Goal: Transaction & Acquisition: Book appointment/travel/reservation

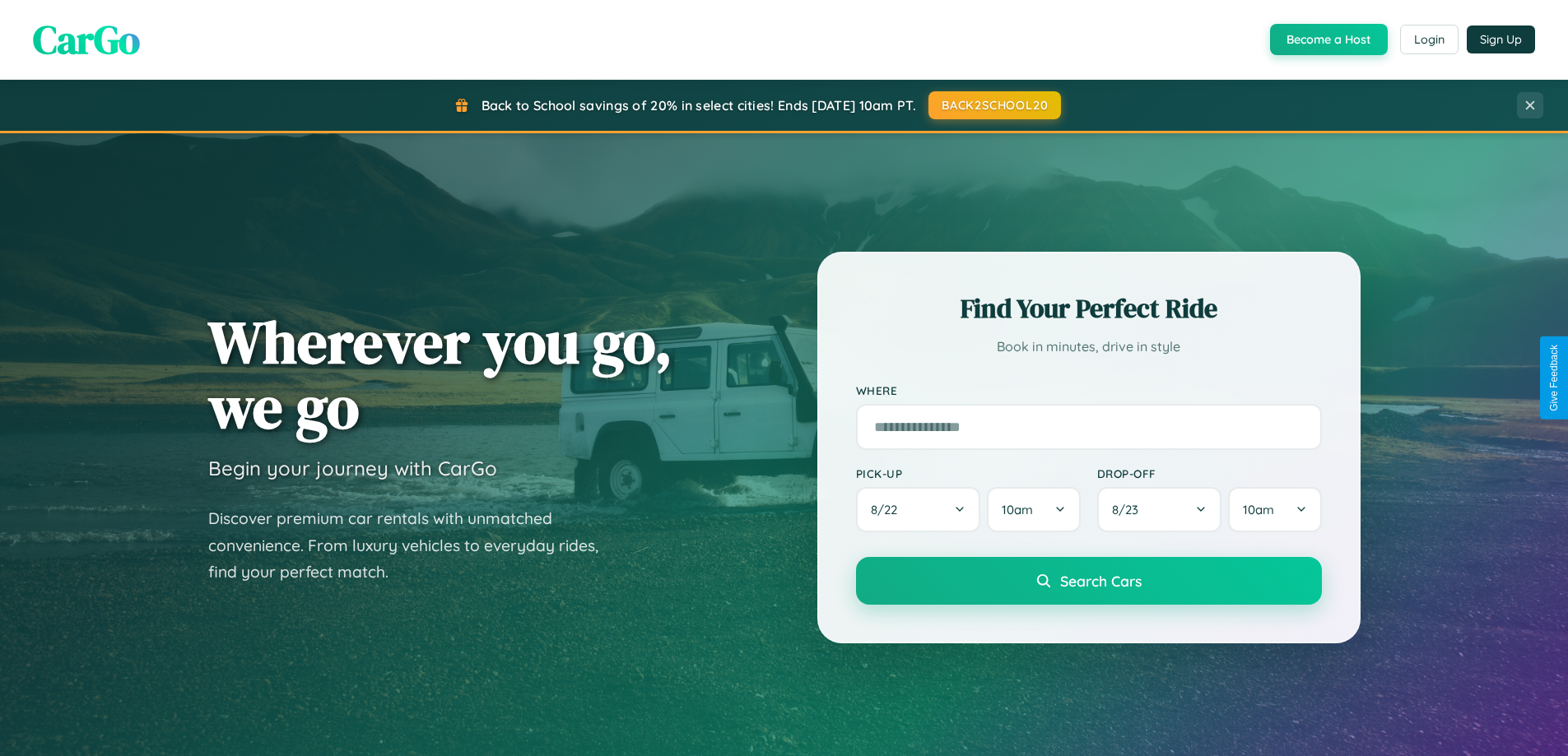
scroll to position [3166, 0]
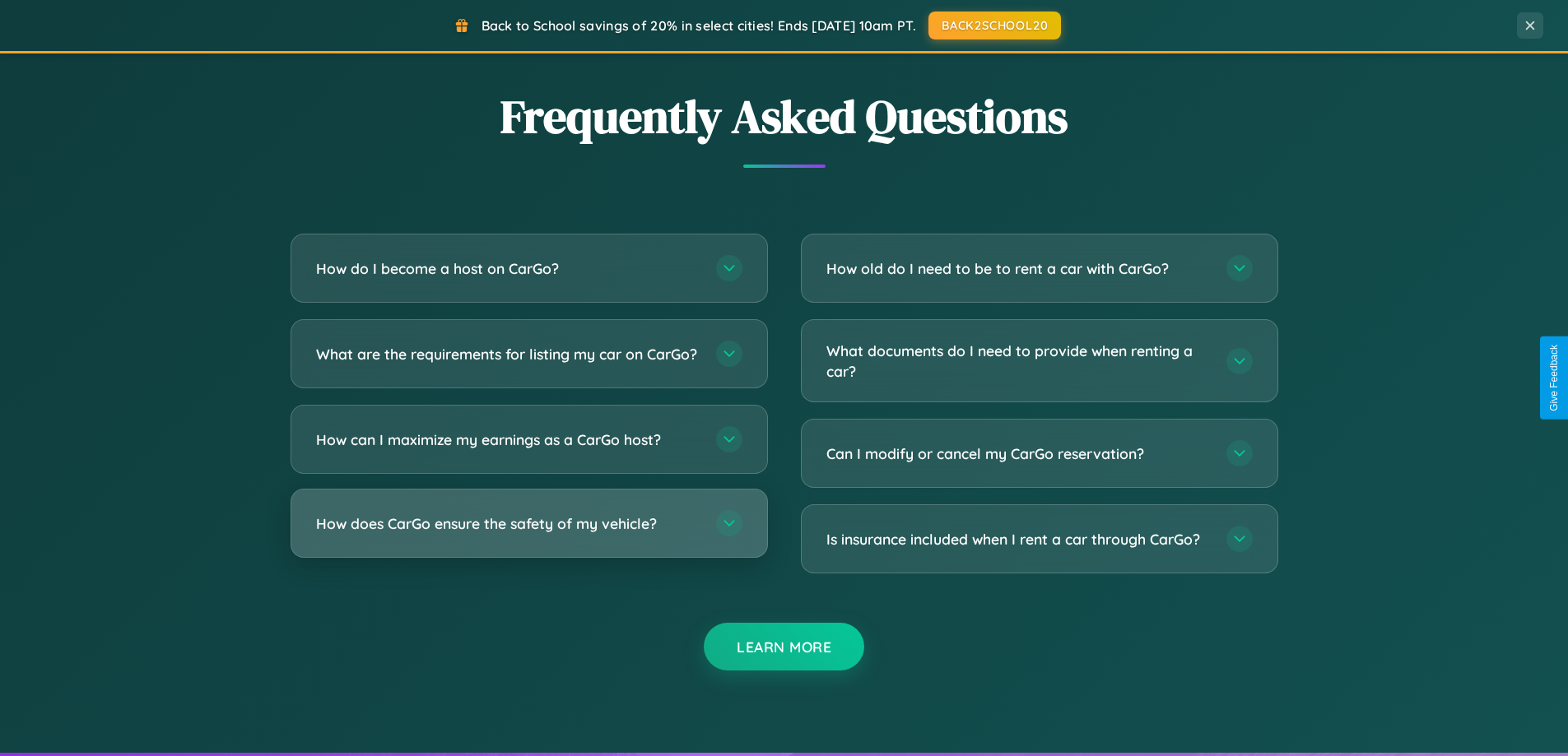
click at [528, 534] on h3 "How does CarGo ensure the safety of my vehicle?" at bounding box center [508, 524] width 384 height 20
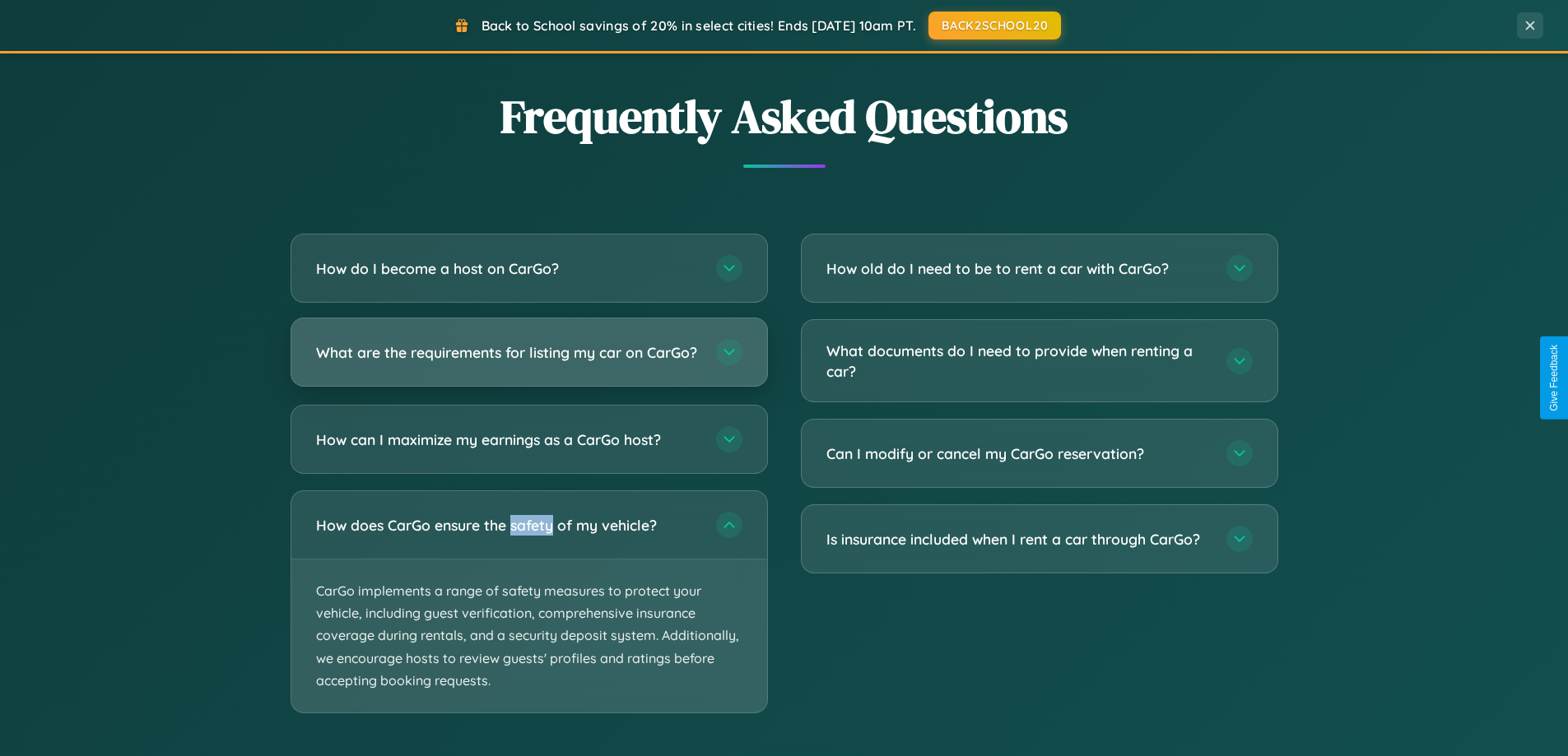
click at [528, 359] on h3 "What are the requirements for listing my car on CarGo?" at bounding box center [508, 352] width 384 height 20
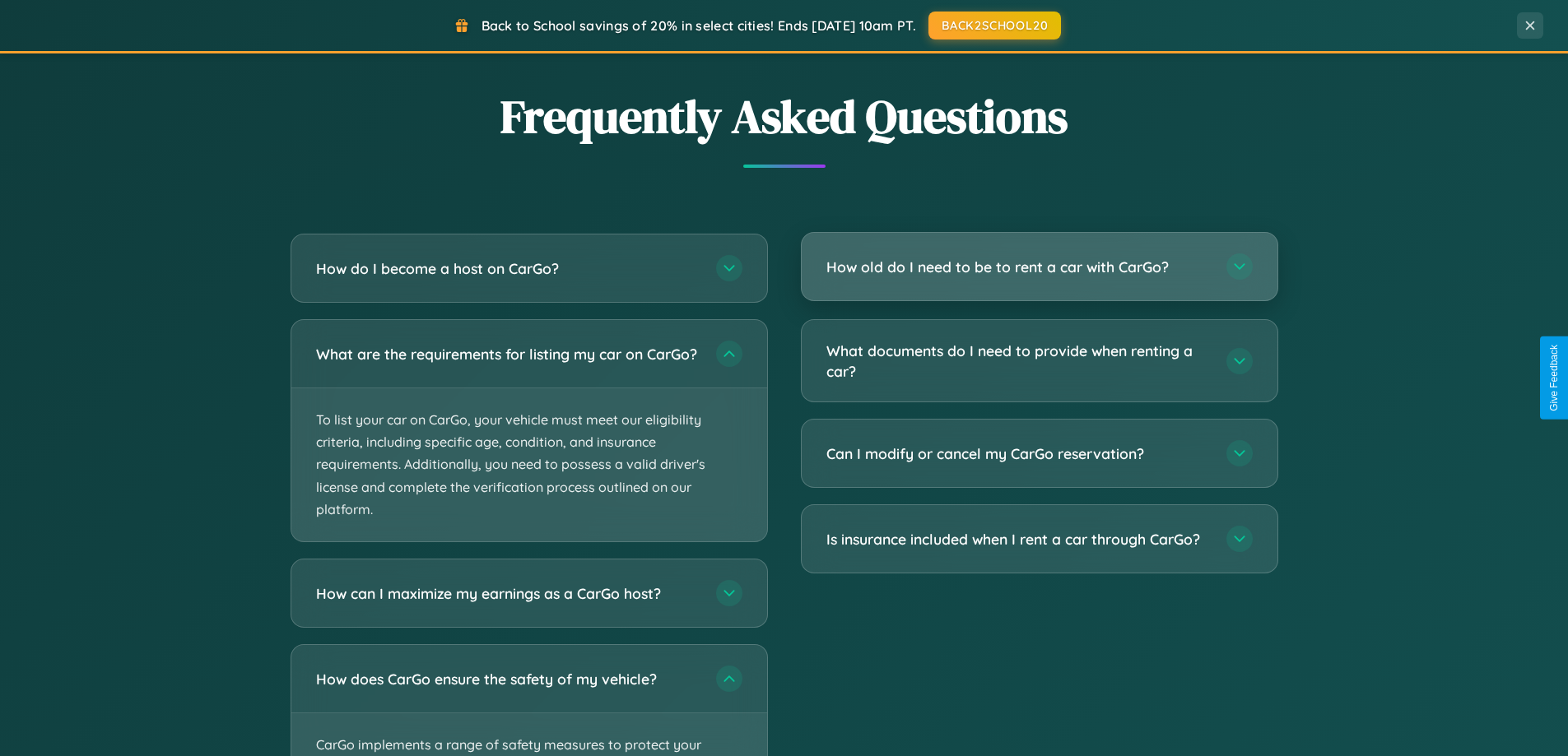
click at [1039, 266] on h3 "How old do I need to be to rent a car with CarGo?" at bounding box center [1018, 266] width 384 height 20
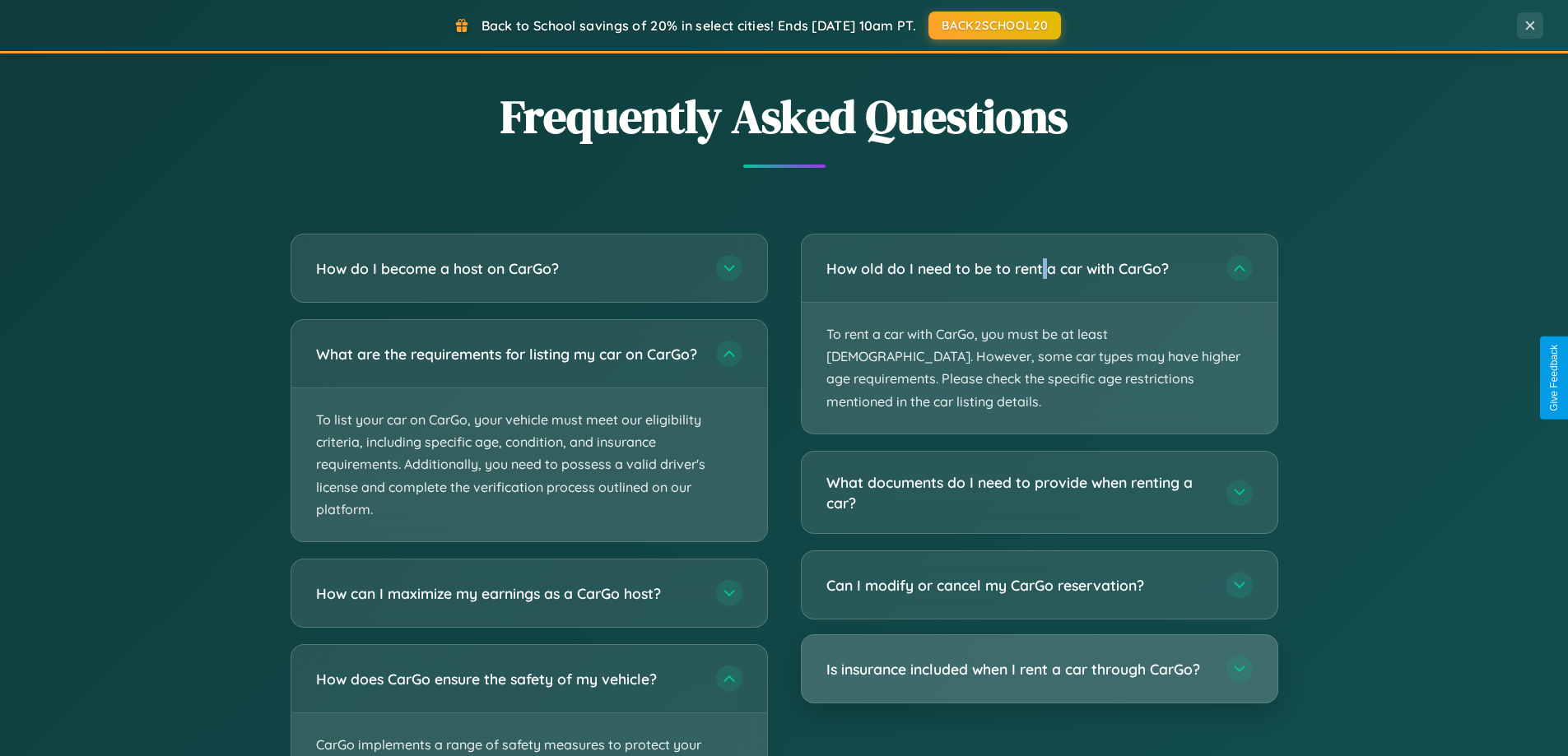
click at [1039, 659] on h3 "Is insurance included when I rent a car through CarGo?" at bounding box center [1018, 669] width 384 height 20
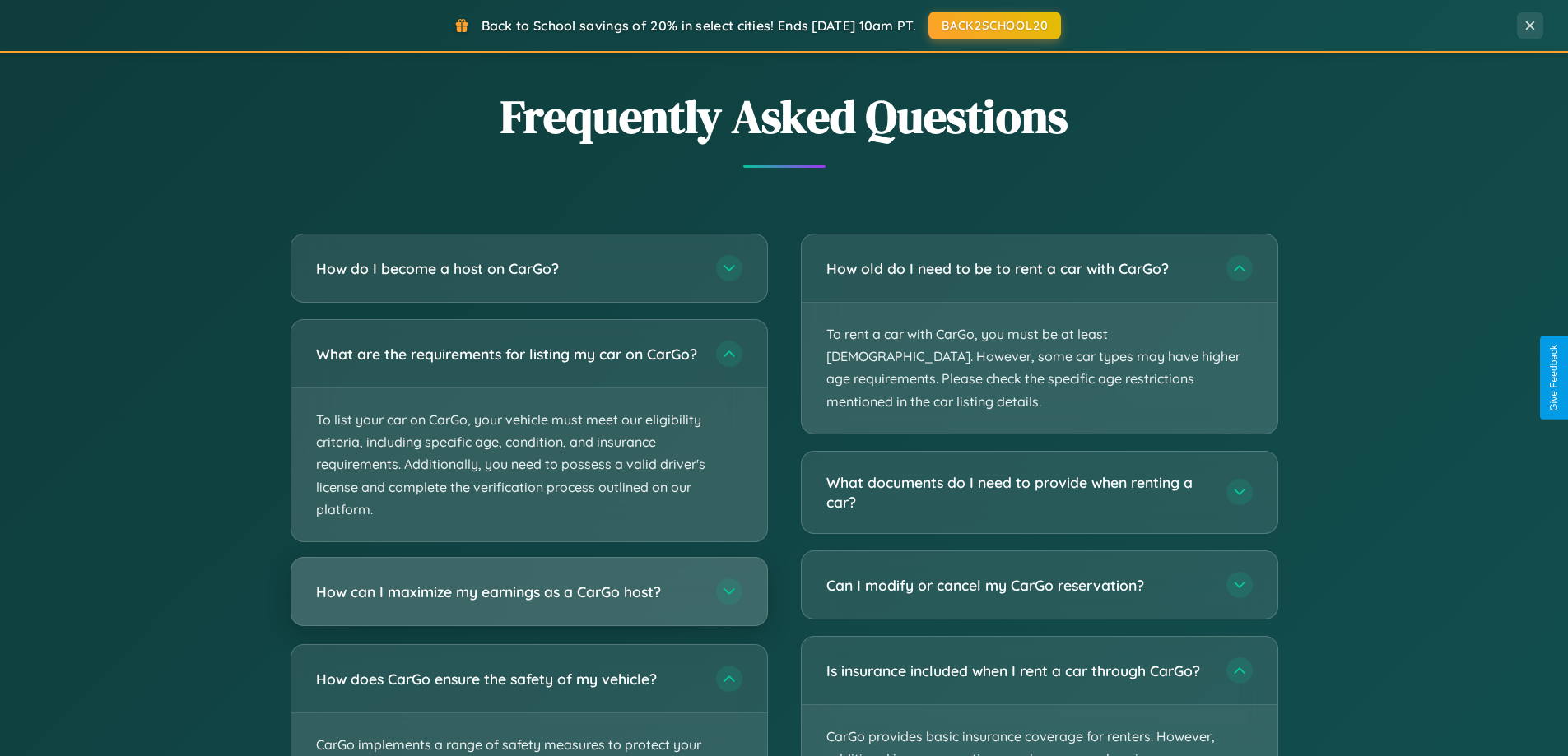
click at [528, 602] on h3 "How can I maximize my earnings as a CarGo host?" at bounding box center [508, 592] width 384 height 20
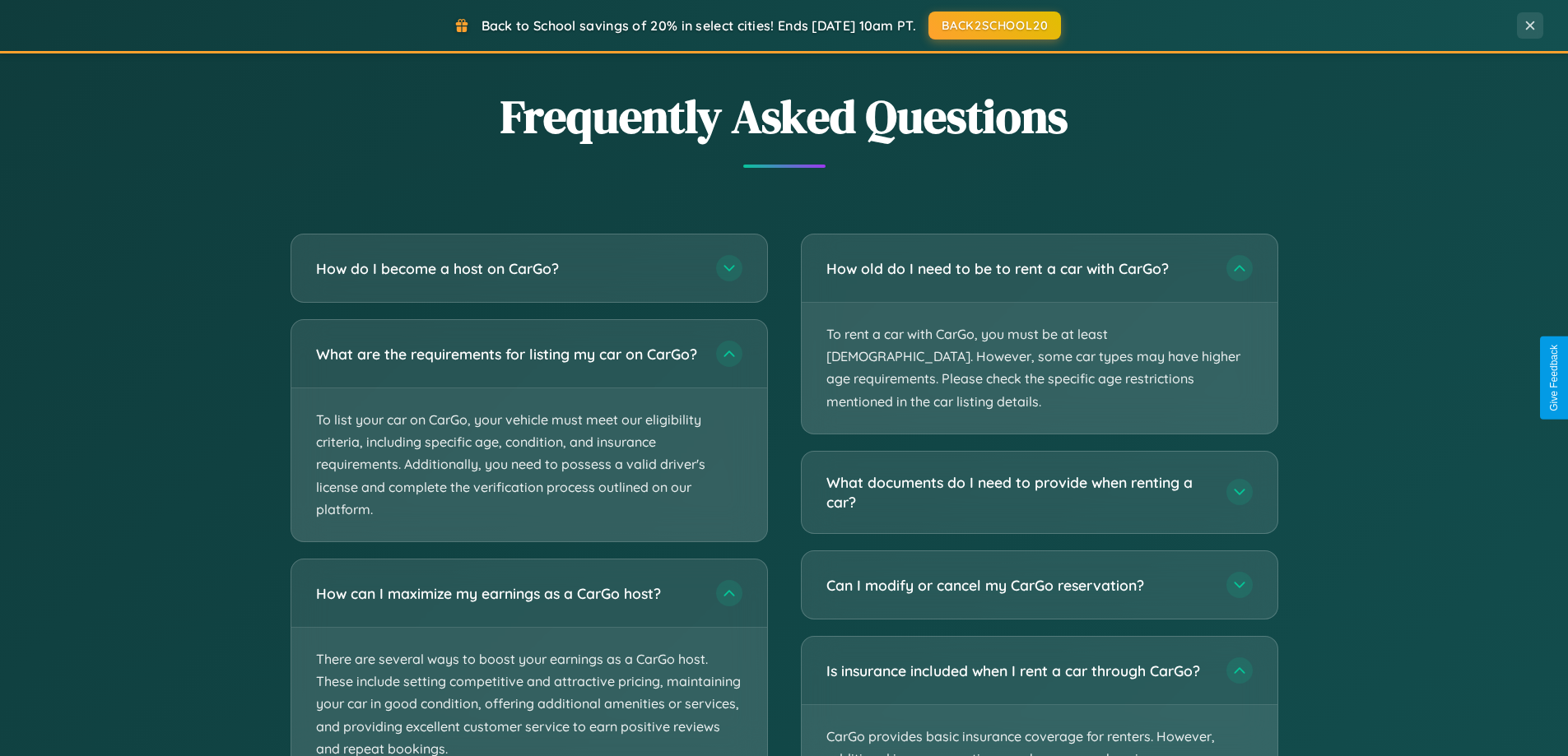
scroll to position [3445, 0]
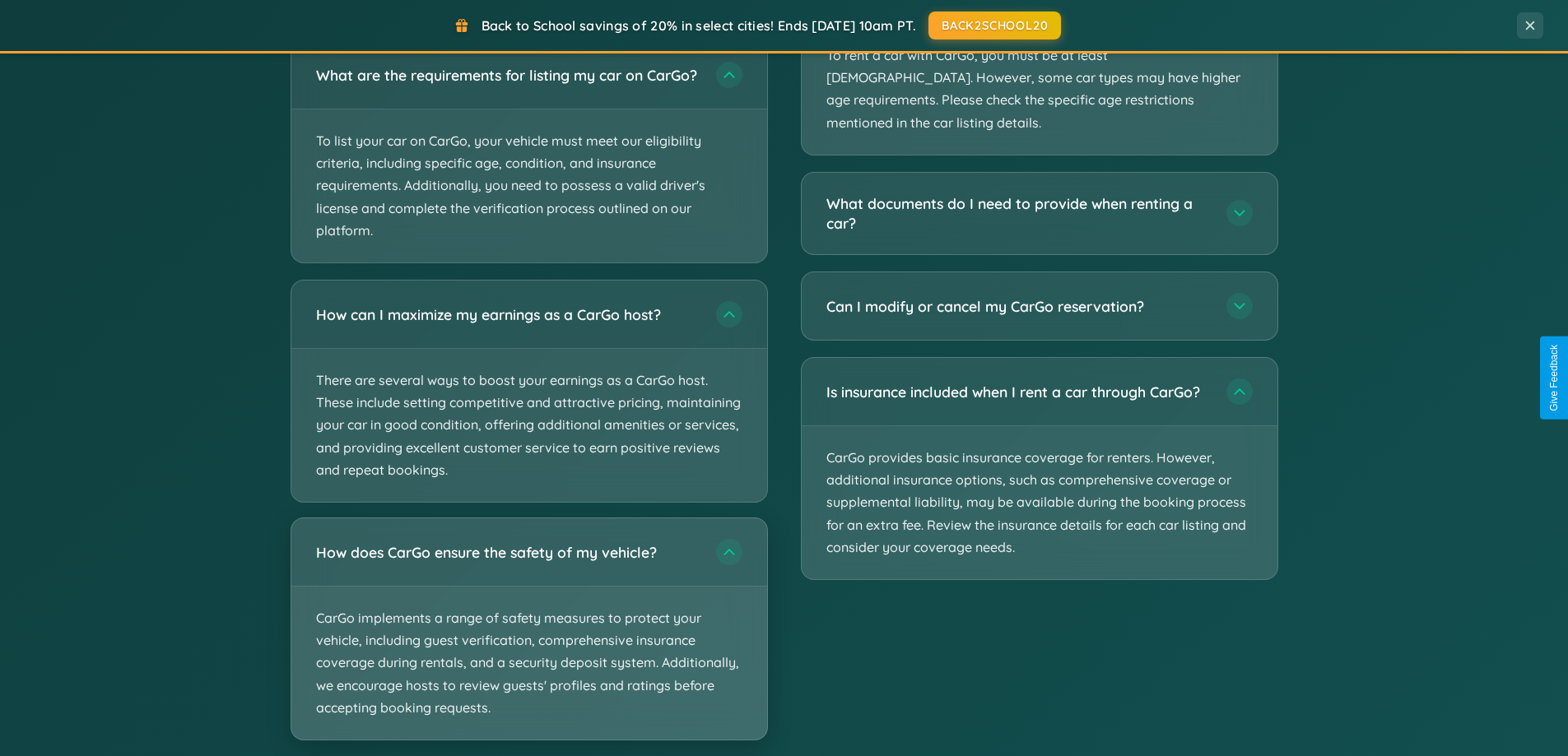
click at [528, 644] on p "CarGo implements a range of safety measures to protect your vehicle, including …" at bounding box center [529, 663] width 476 height 153
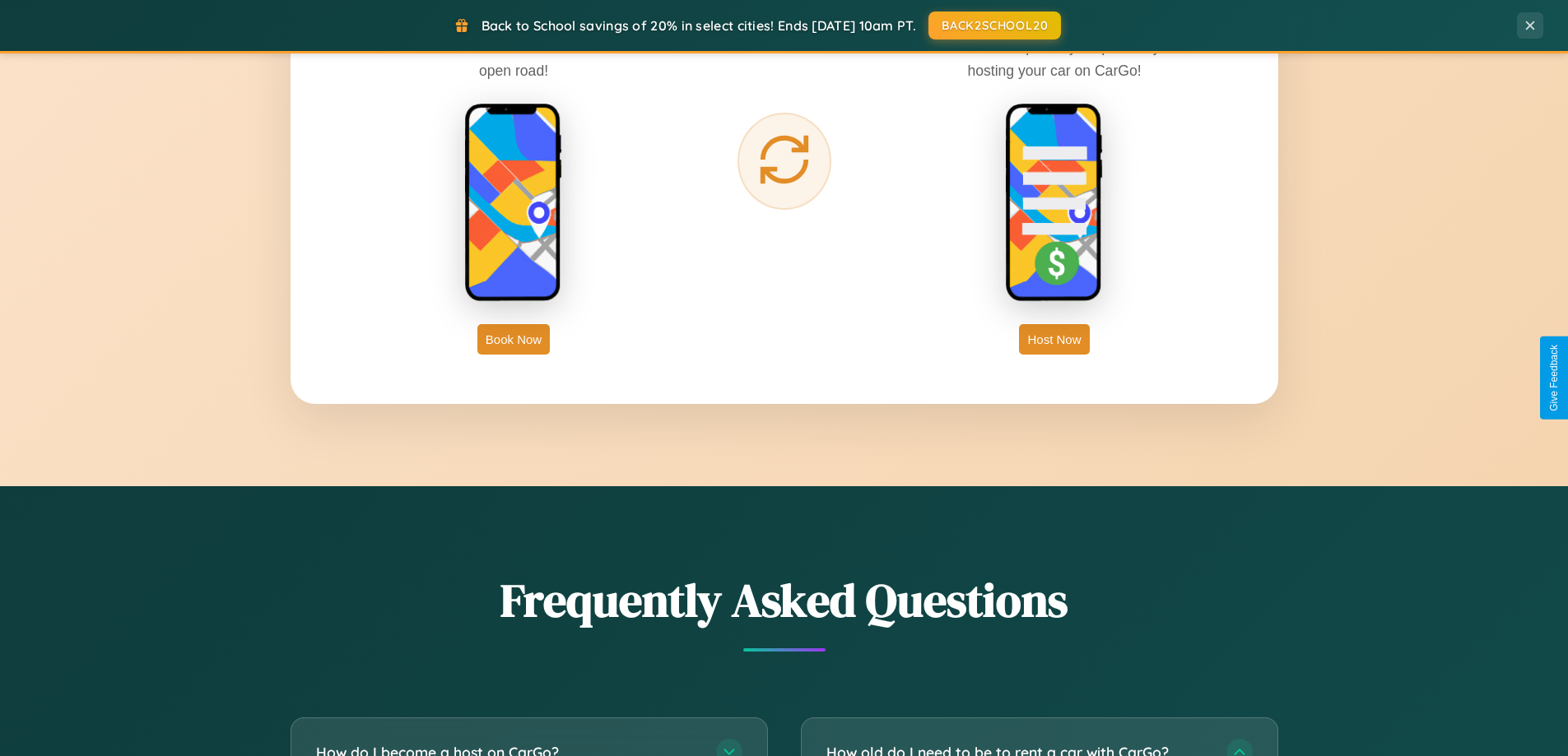
scroll to position [2643, 0]
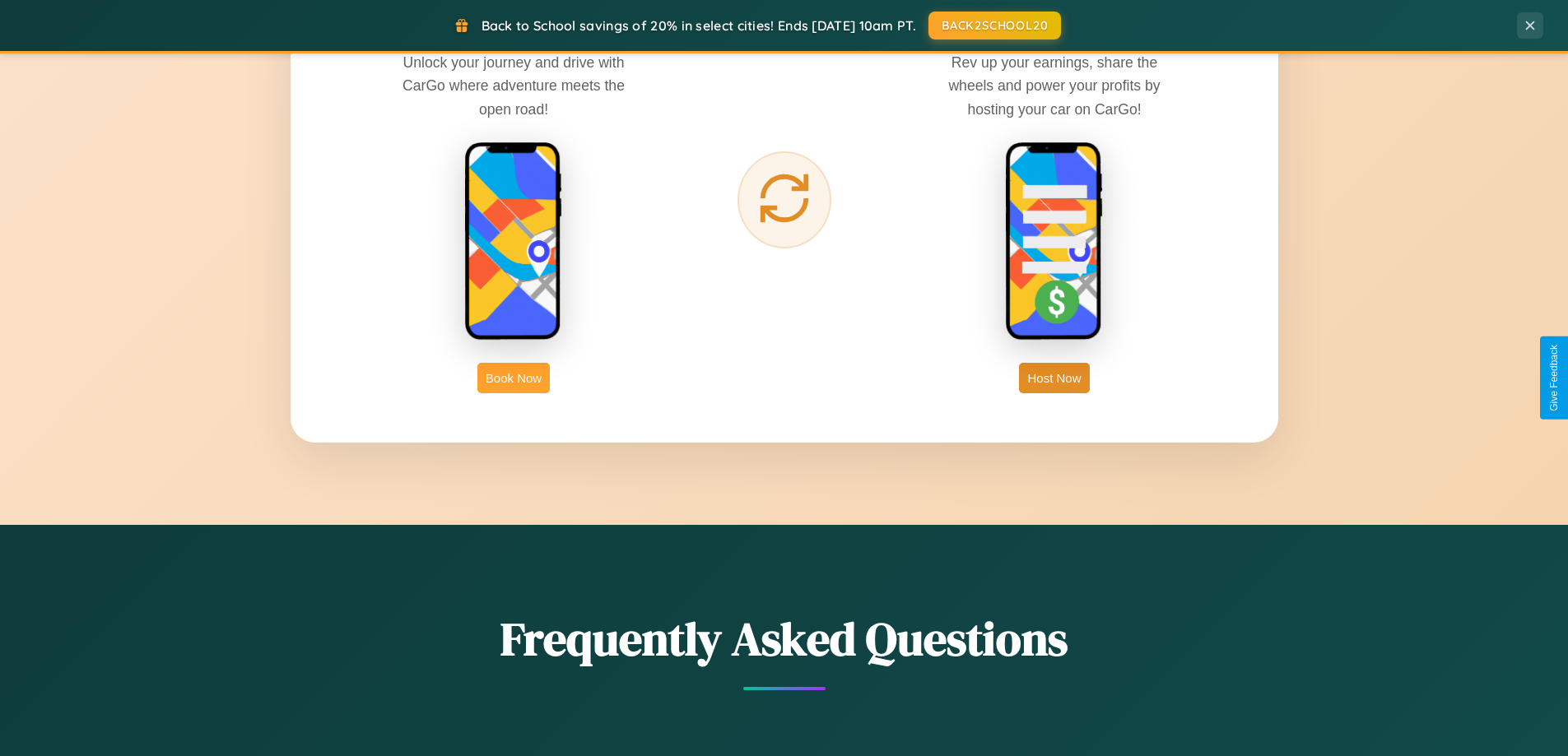
click at [514, 378] on button "Book Now" at bounding box center [514, 378] width 73 height 30
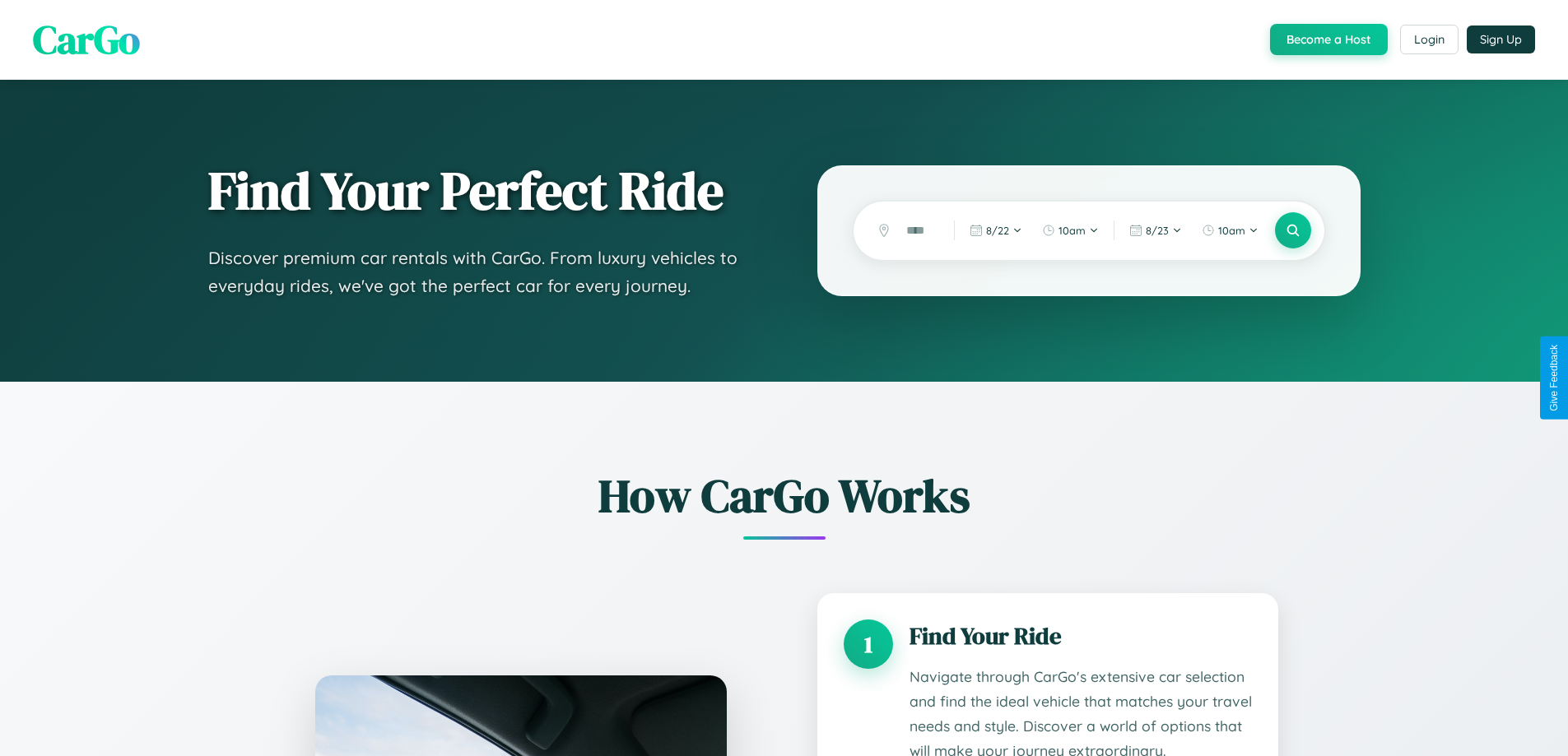
scroll to position [1372, 0]
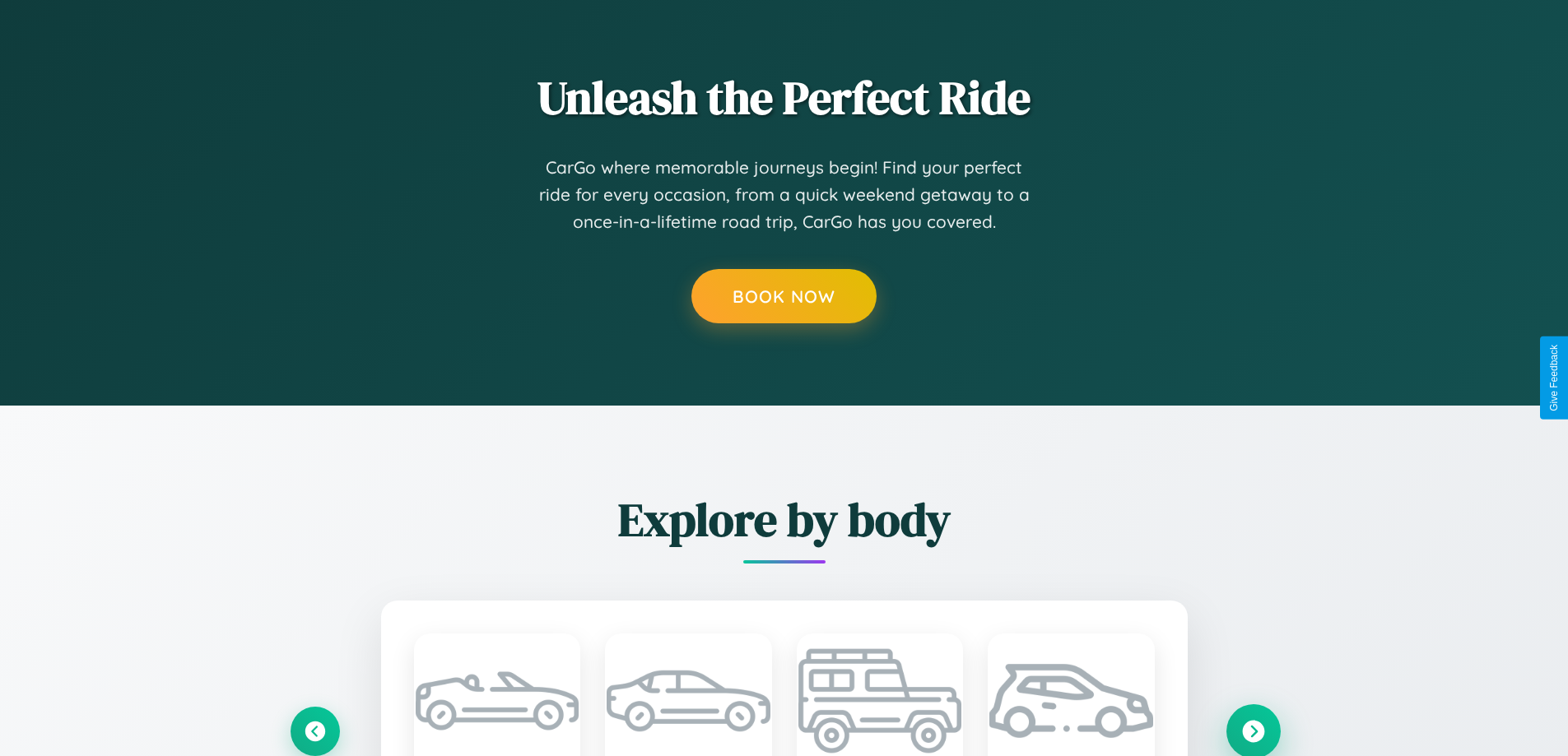
click at [1253, 729] on icon at bounding box center [1253, 730] width 22 height 22
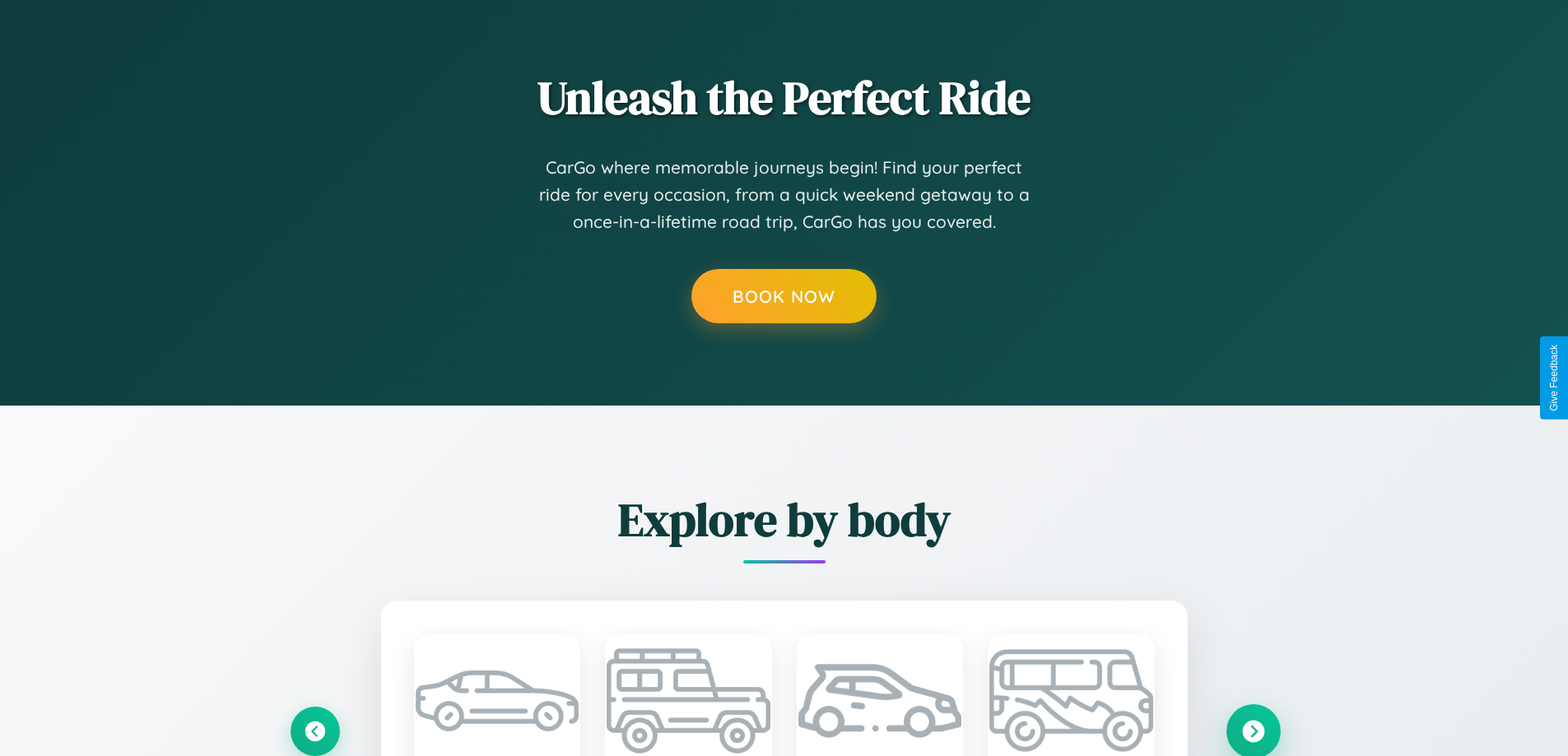
click at [1253, 729] on icon at bounding box center [1253, 730] width 22 height 22
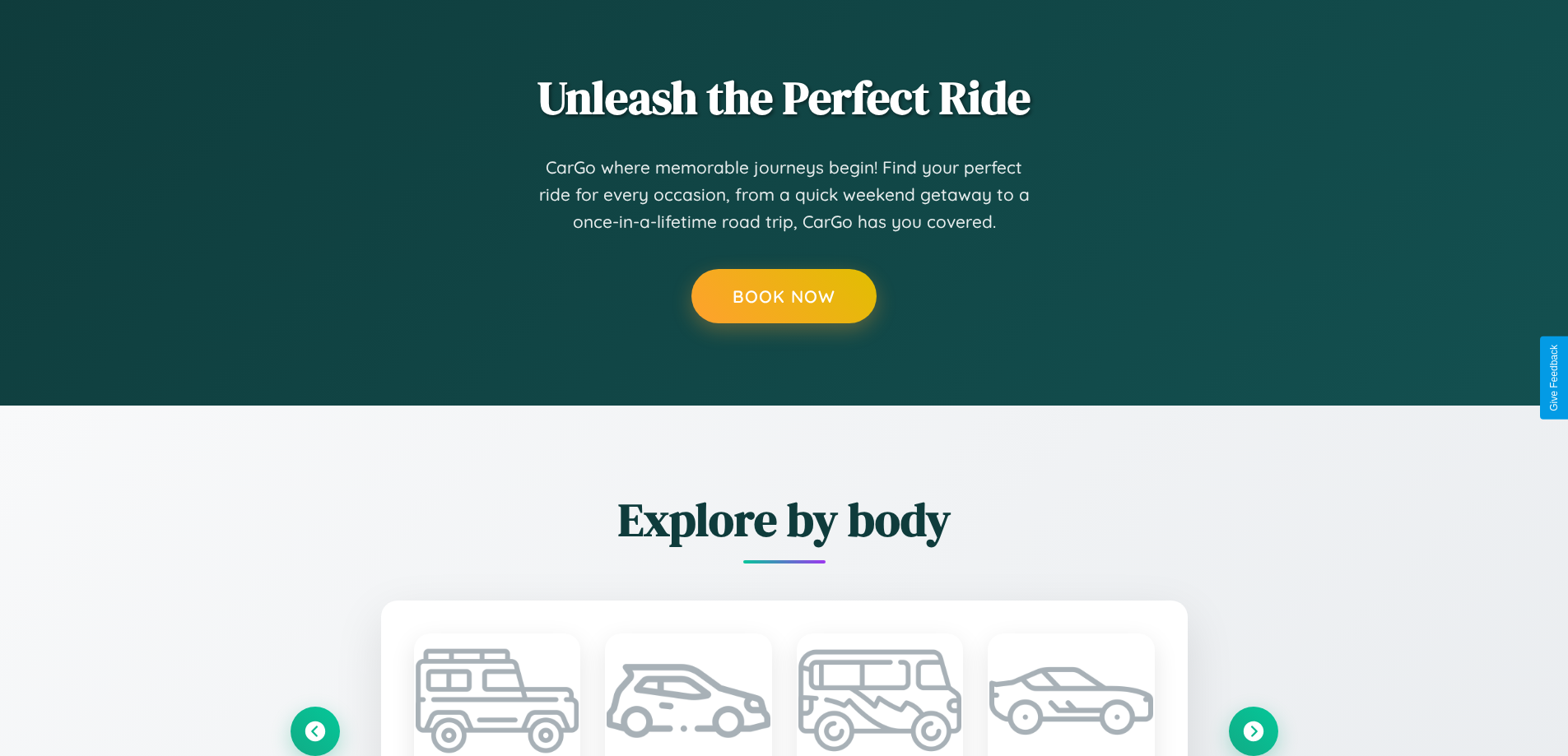
scroll to position [0, 0]
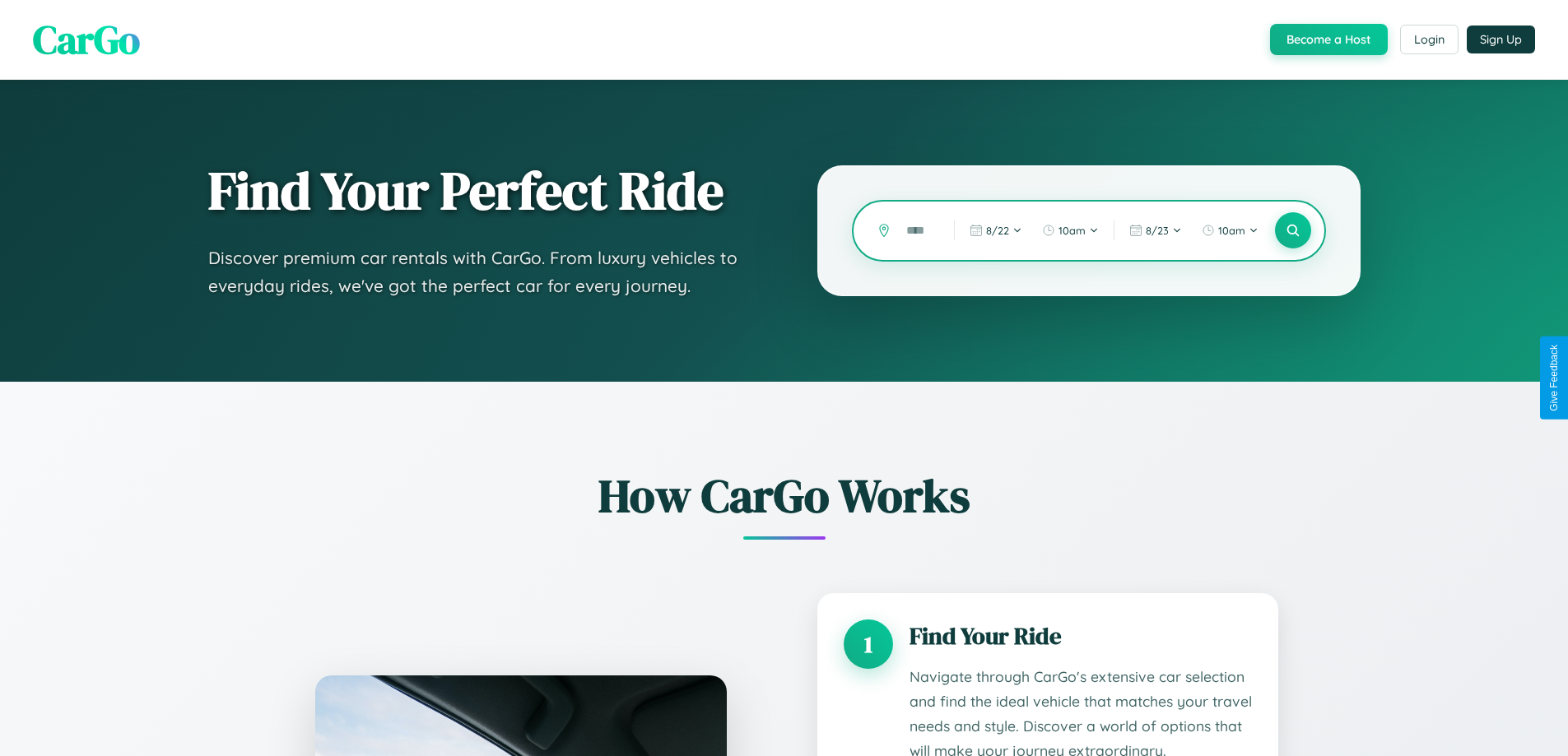
click at [918, 231] on input "text" at bounding box center [918, 231] width 40 height 28
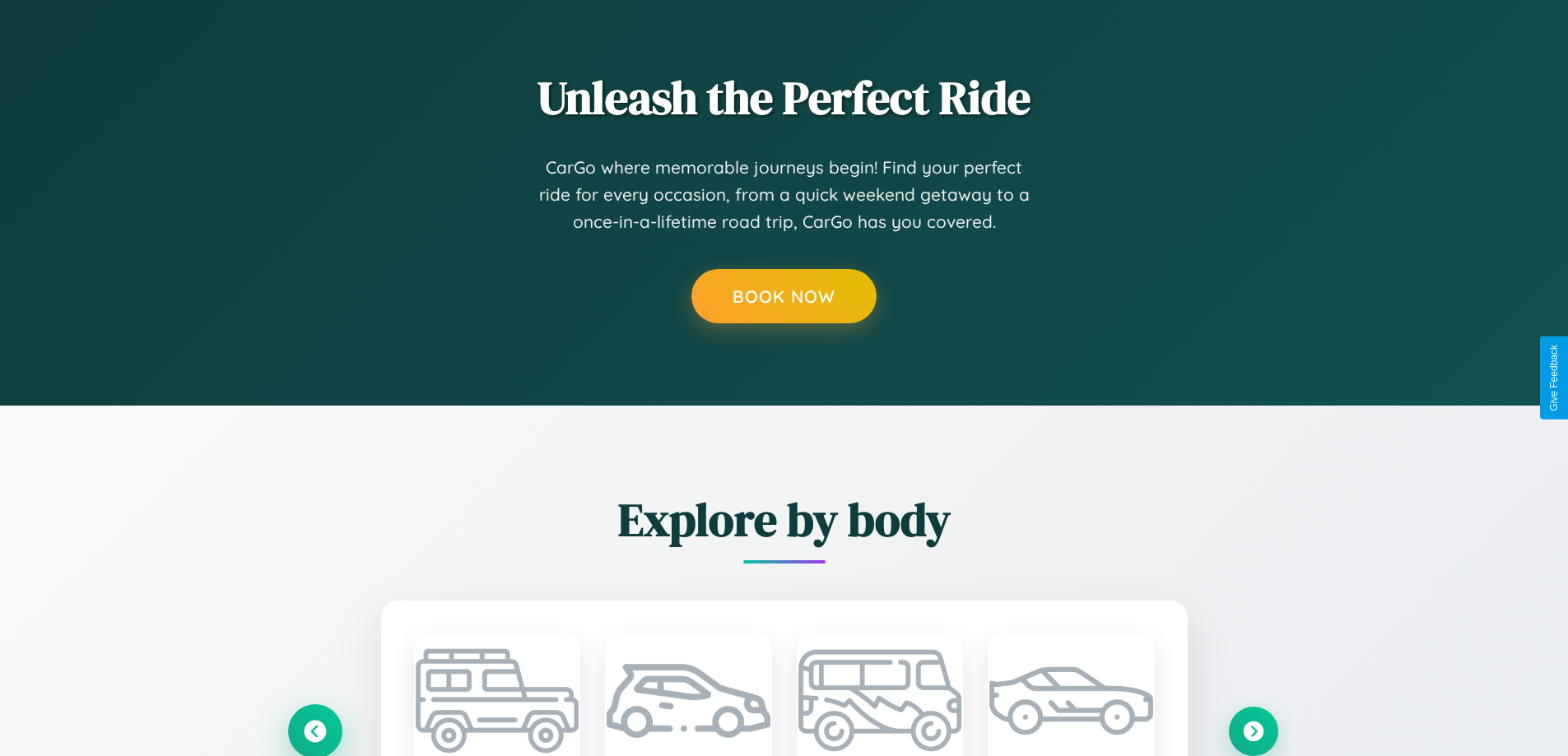
click at [314, 730] on icon at bounding box center [314, 730] width 22 height 22
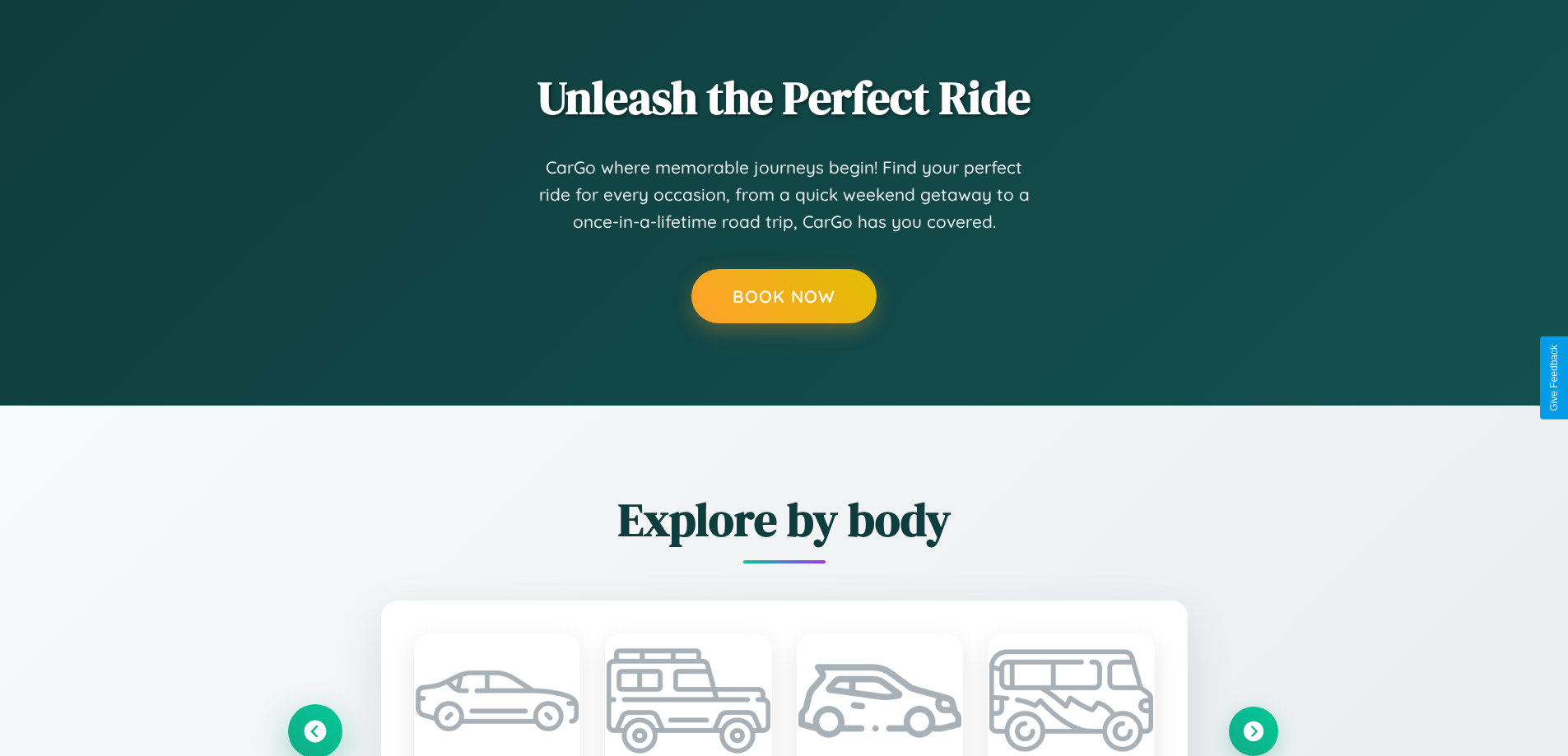
click at [314, 729] on icon at bounding box center [314, 731] width 28 height 28
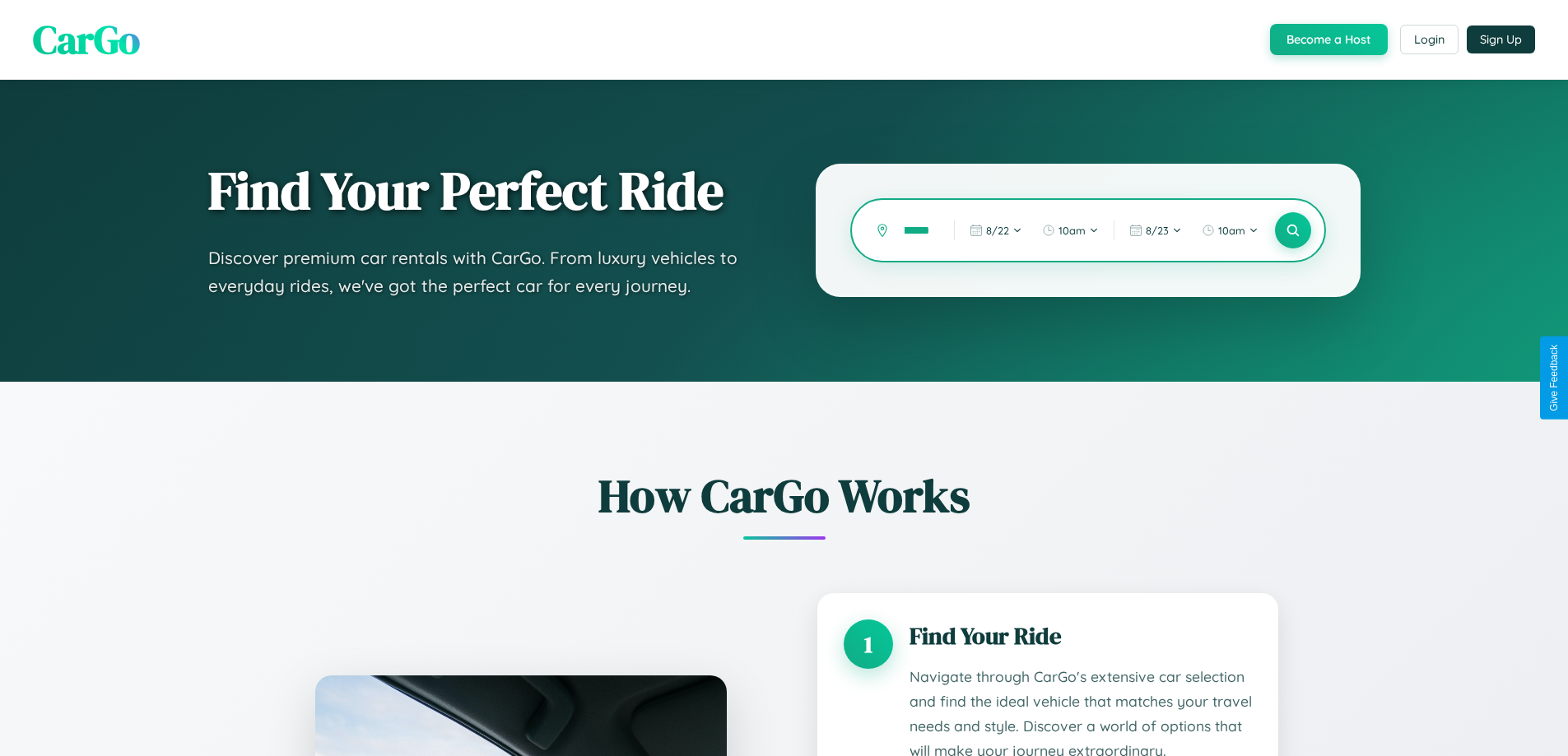
scroll to position [0, 13]
type input "******"
click at [1293, 231] on icon at bounding box center [1293, 231] width 16 height 16
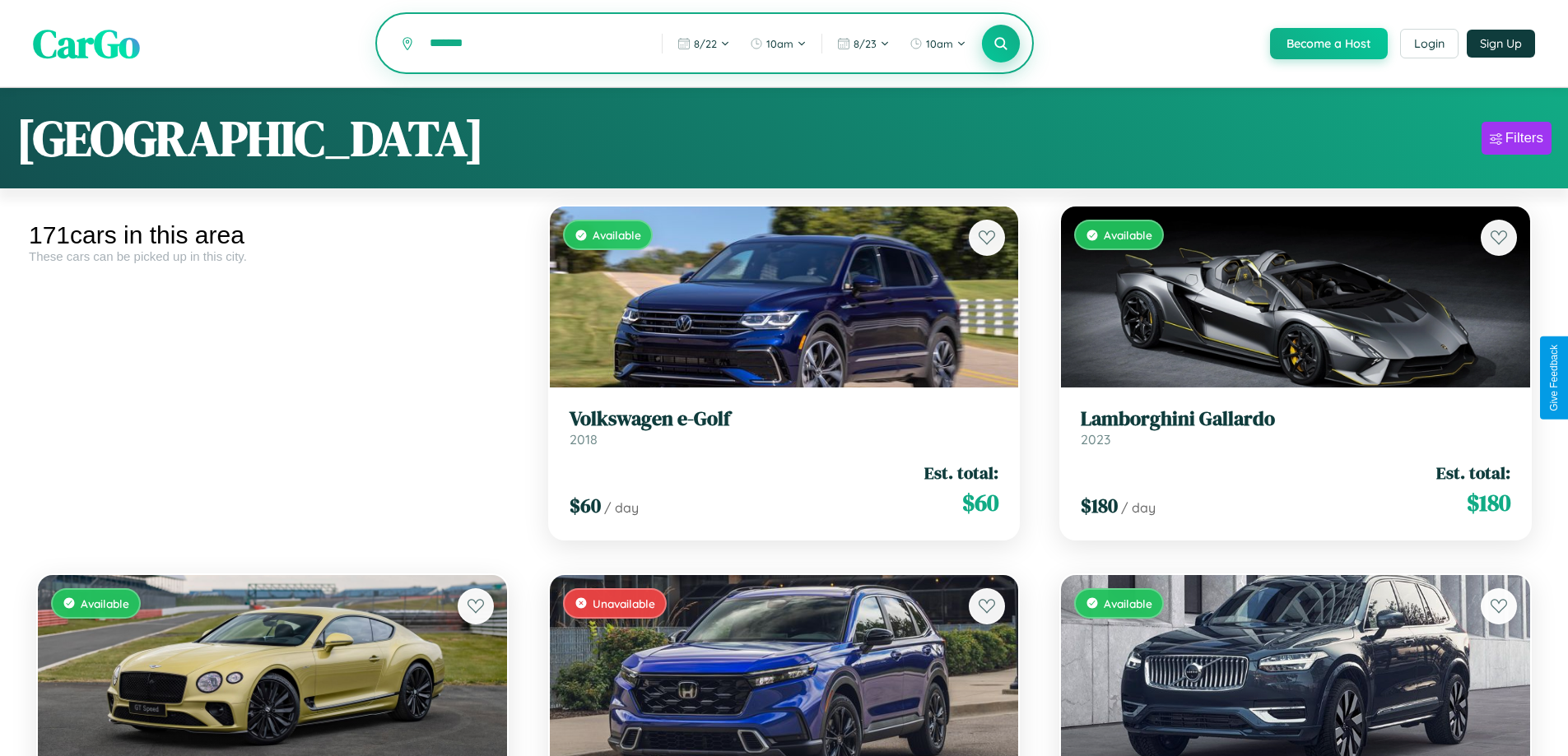
type input "*******"
click at [1001, 44] on icon at bounding box center [1002, 43] width 16 height 16
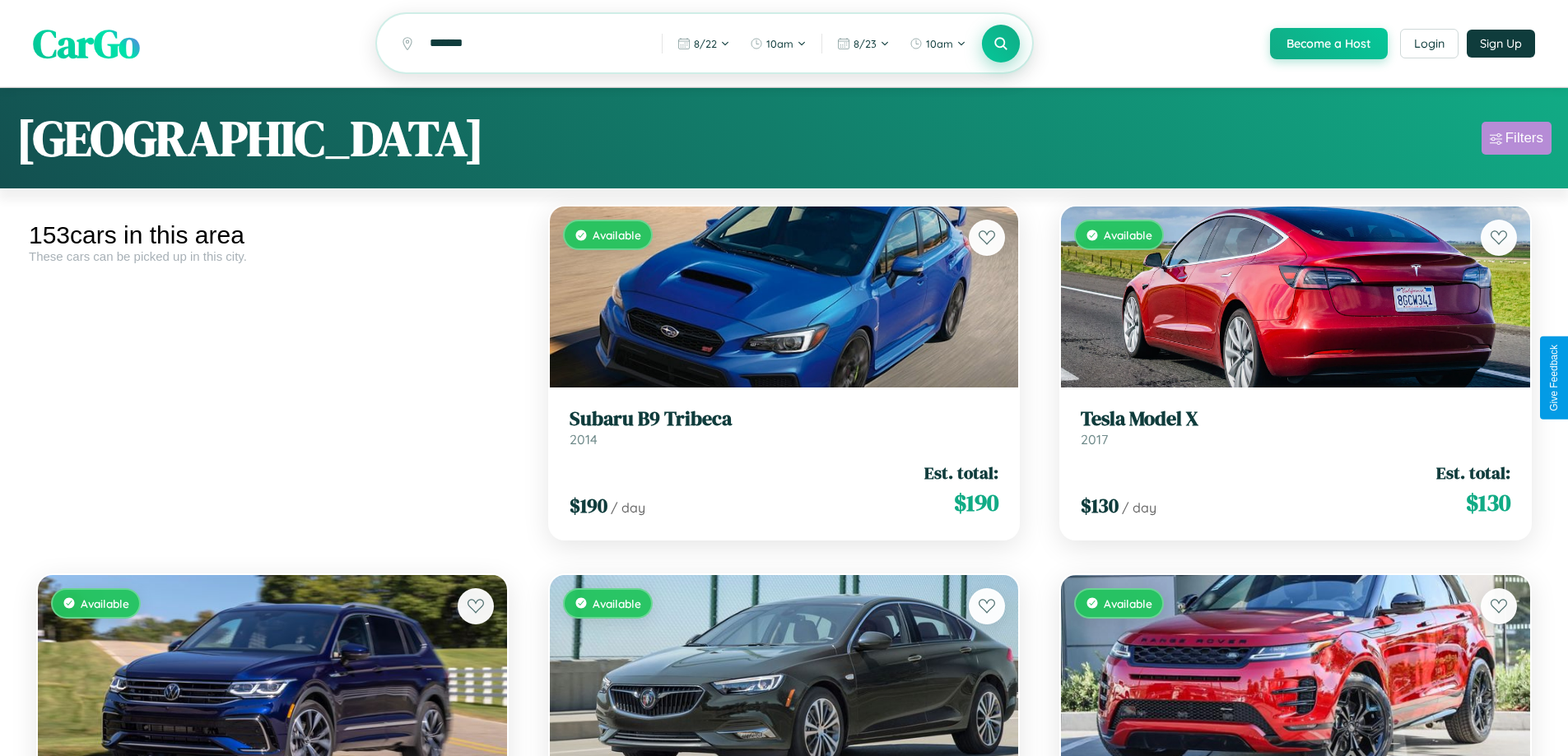
click at [1517, 141] on div "Filters" at bounding box center [1524, 138] width 38 height 17
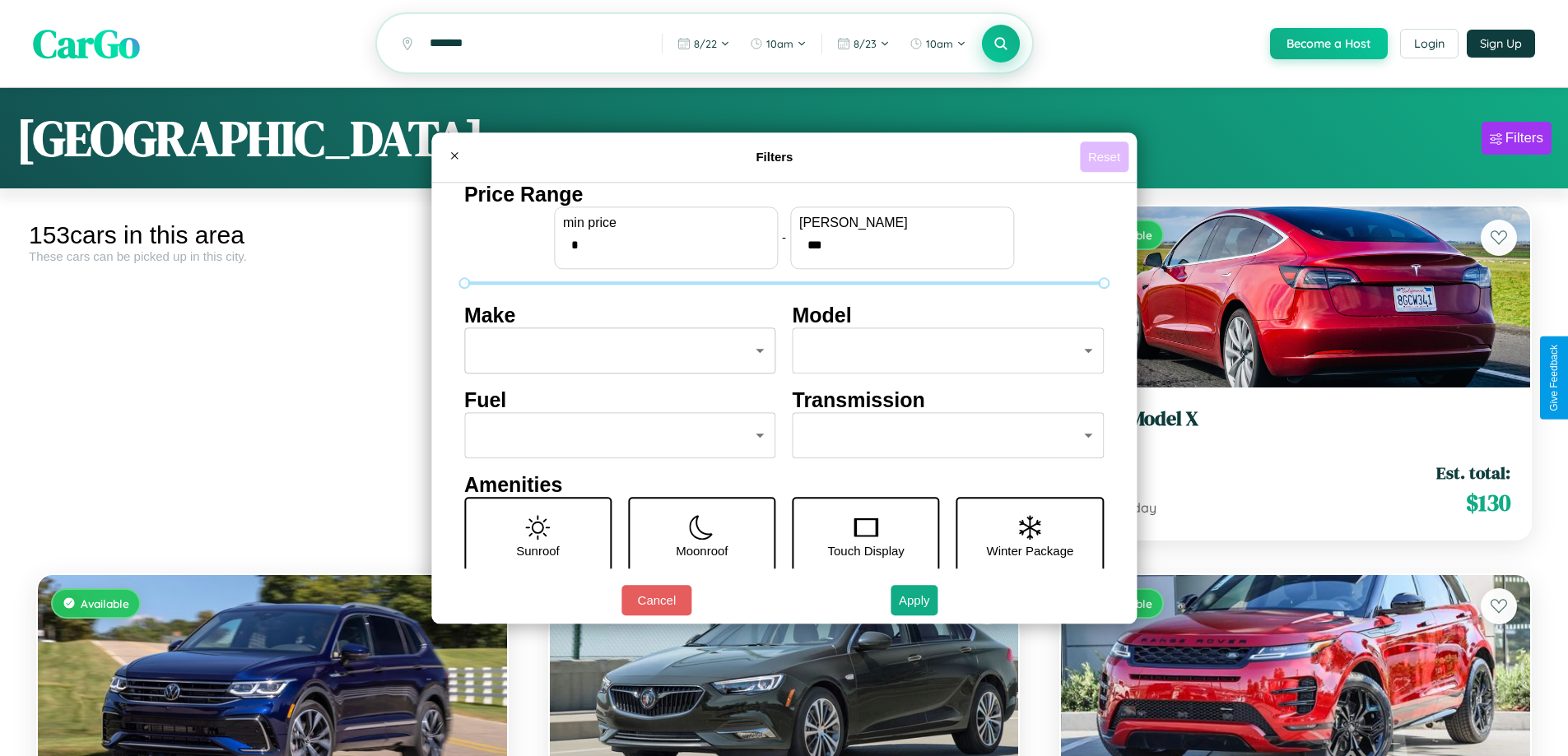
click at [1106, 156] on button "Reset" at bounding box center [1104, 156] width 49 height 30
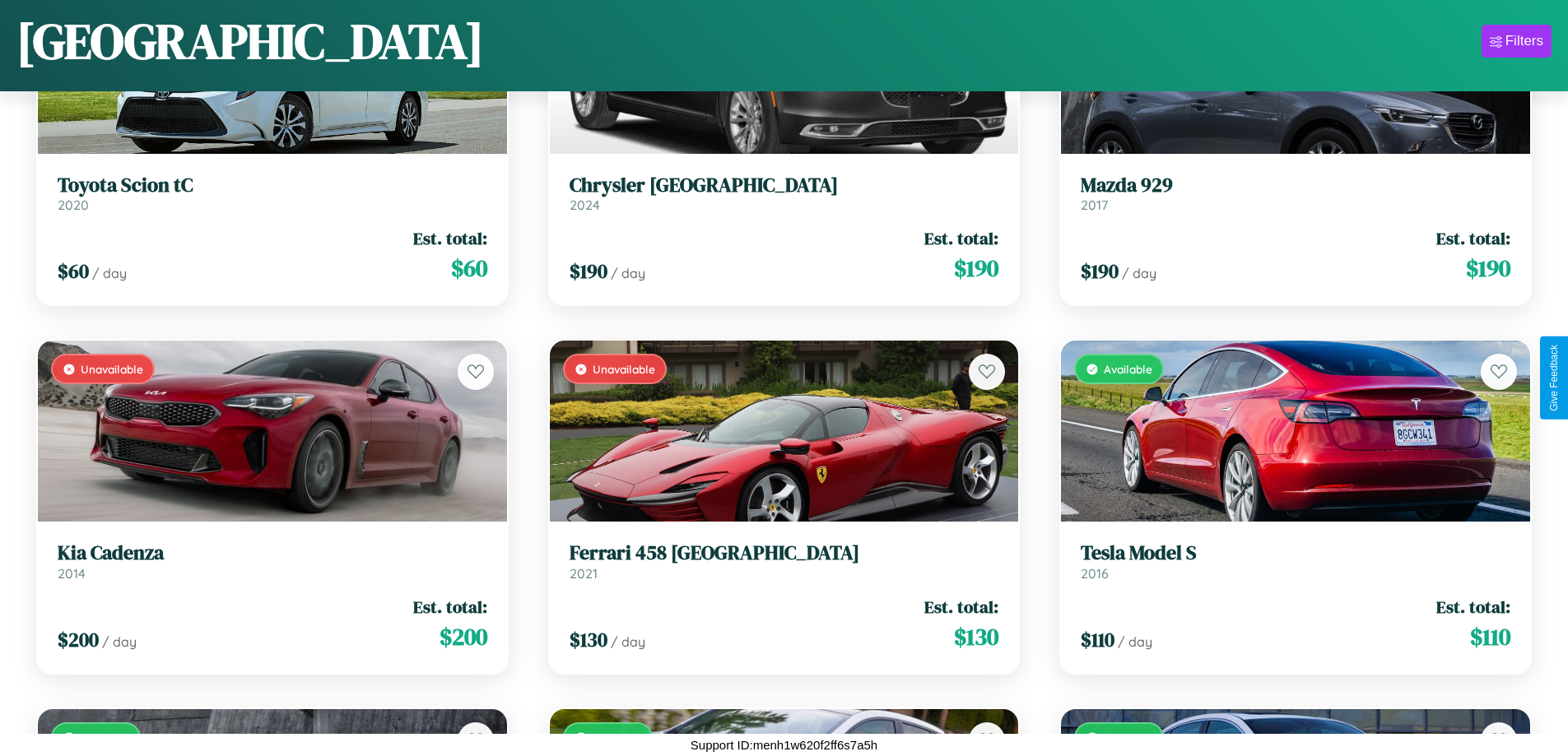
scroll to position [5020, 0]
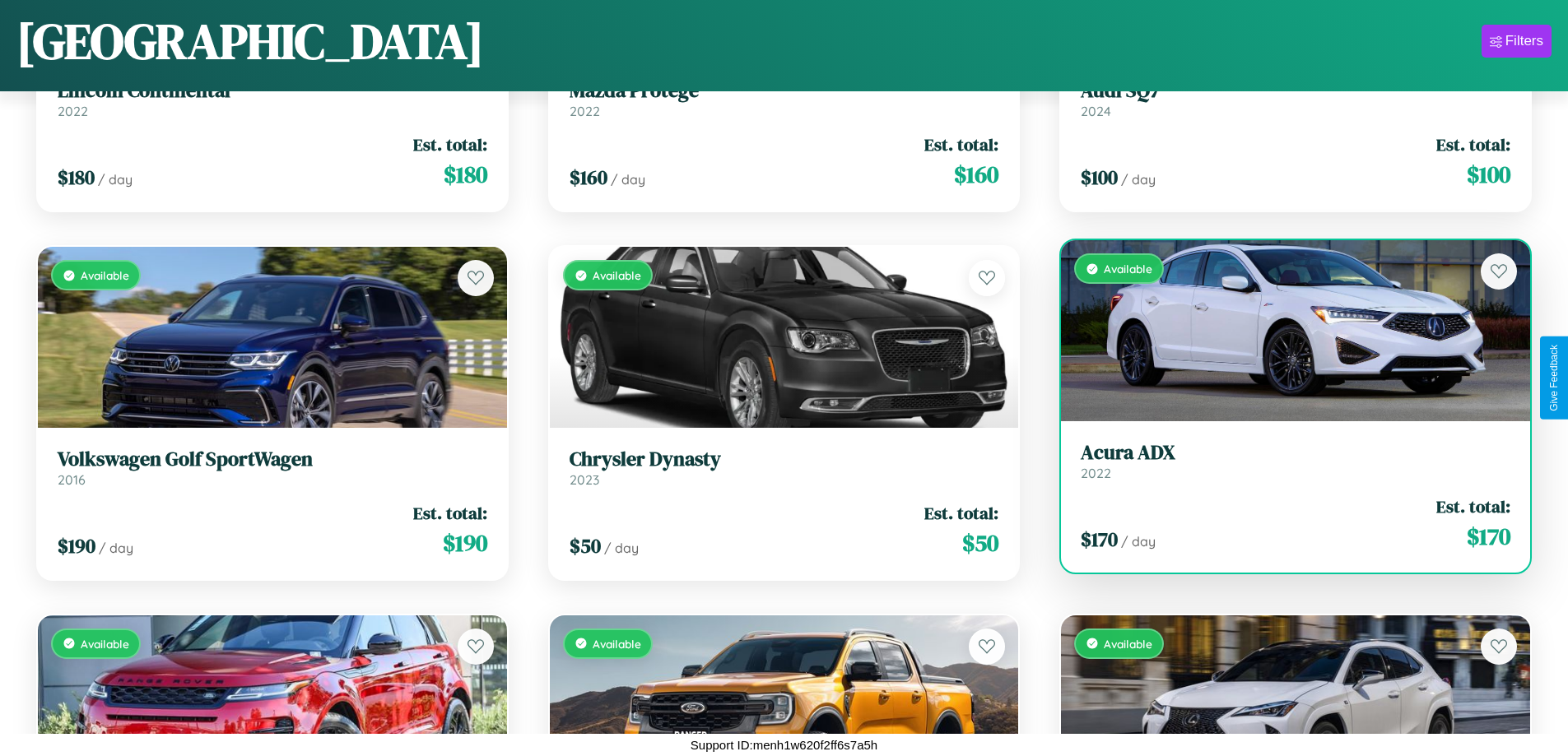
click at [1285, 337] on div "Available" at bounding box center [1295, 331] width 470 height 181
click at [1285, 331] on div "Available" at bounding box center [1295, 331] width 470 height 181
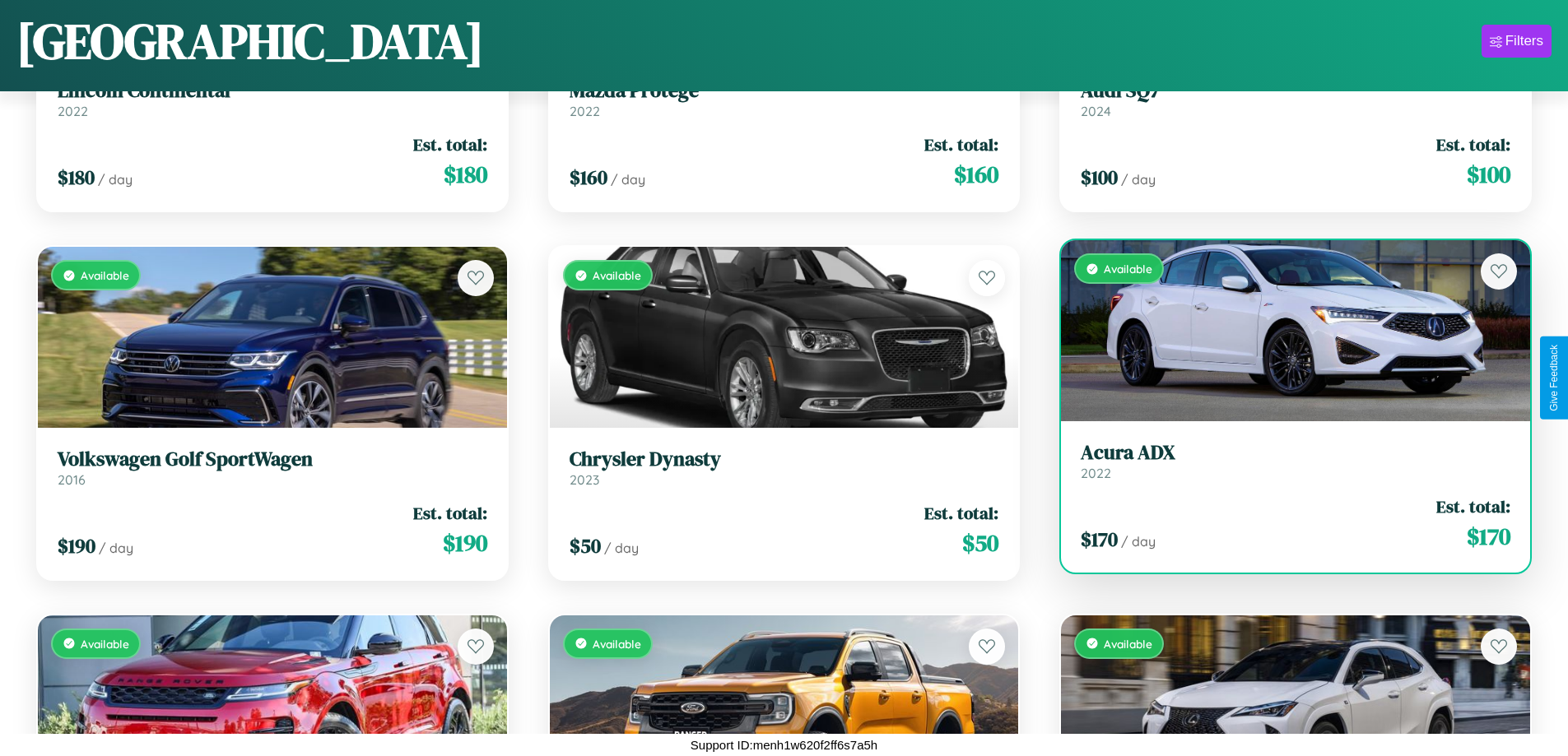
click at [1285, 331] on div "Available" at bounding box center [1295, 331] width 470 height 181
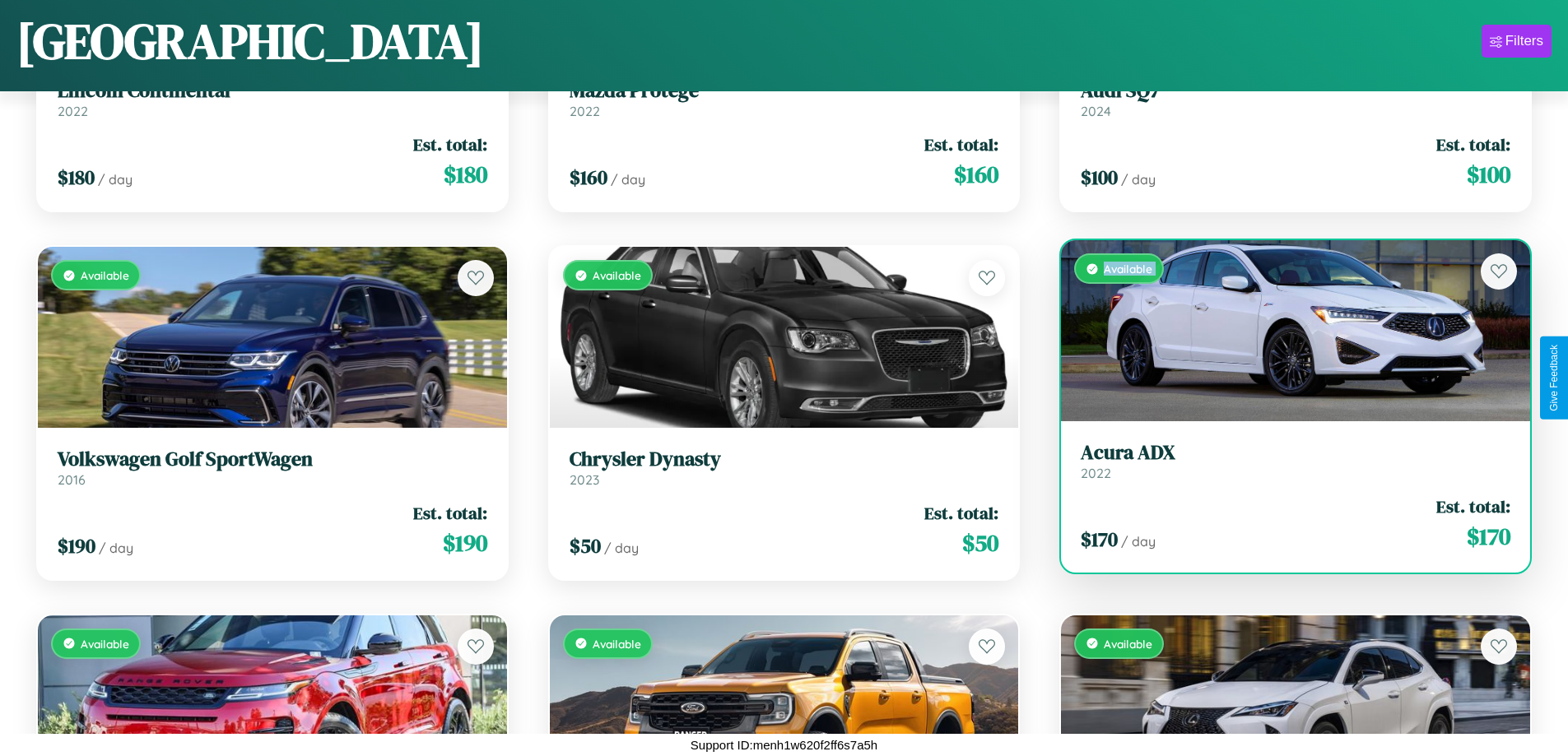
click at [1285, 331] on div "Available" at bounding box center [1295, 331] width 470 height 181
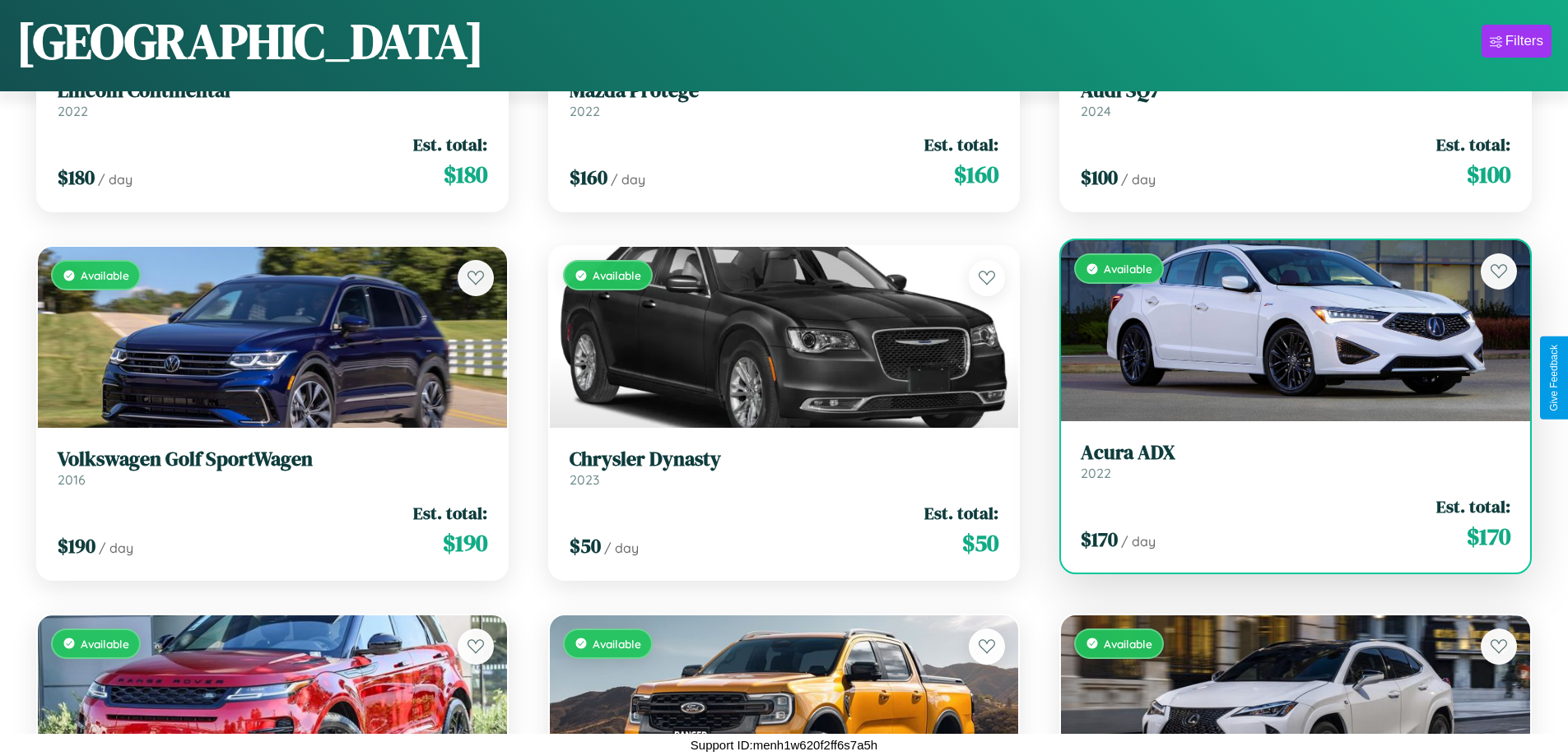
click at [1285, 331] on div "Available" at bounding box center [1295, 331] width 470 height 181
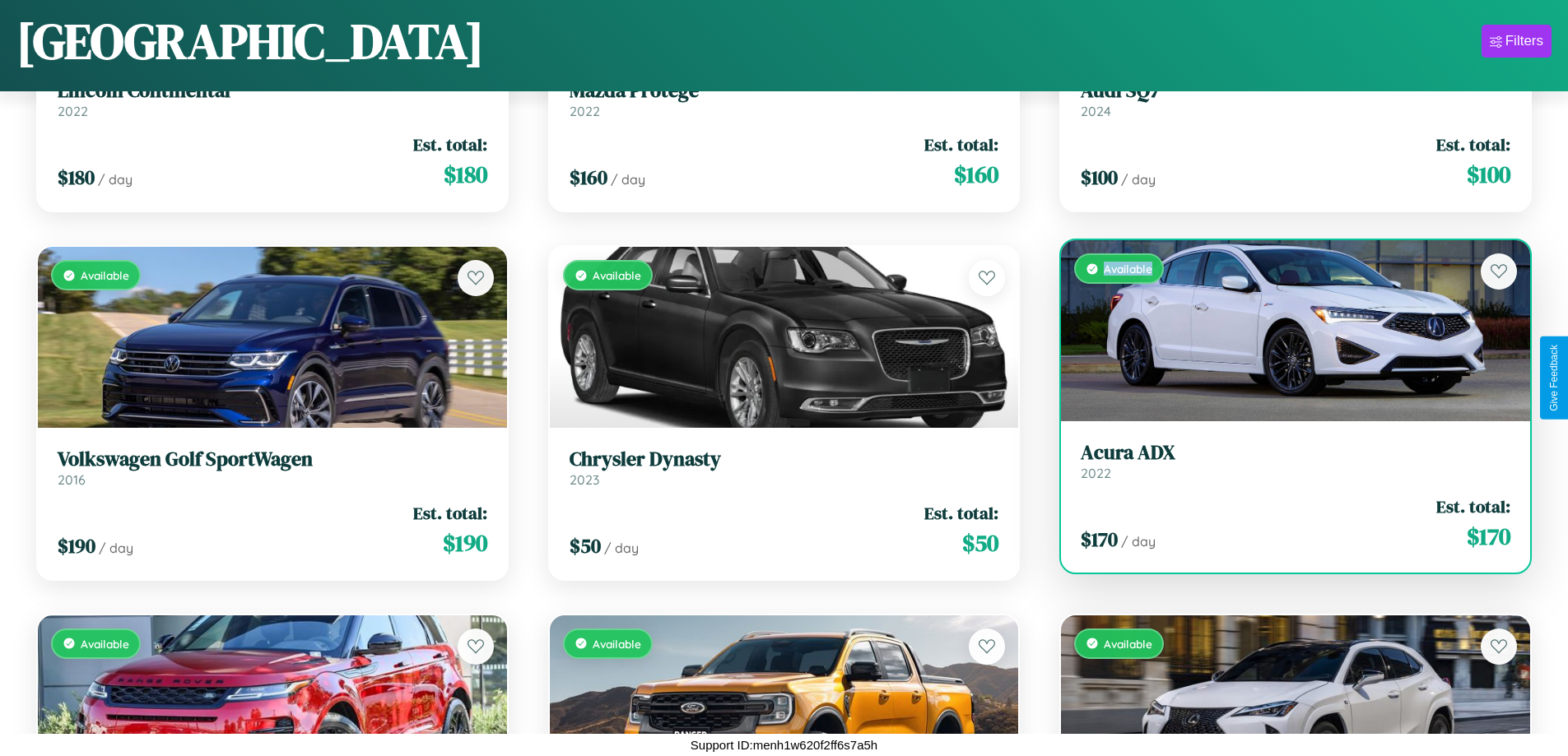
click at [1285, 331] on div "Available" at bounding box center [1295, 331] width 470 height 181
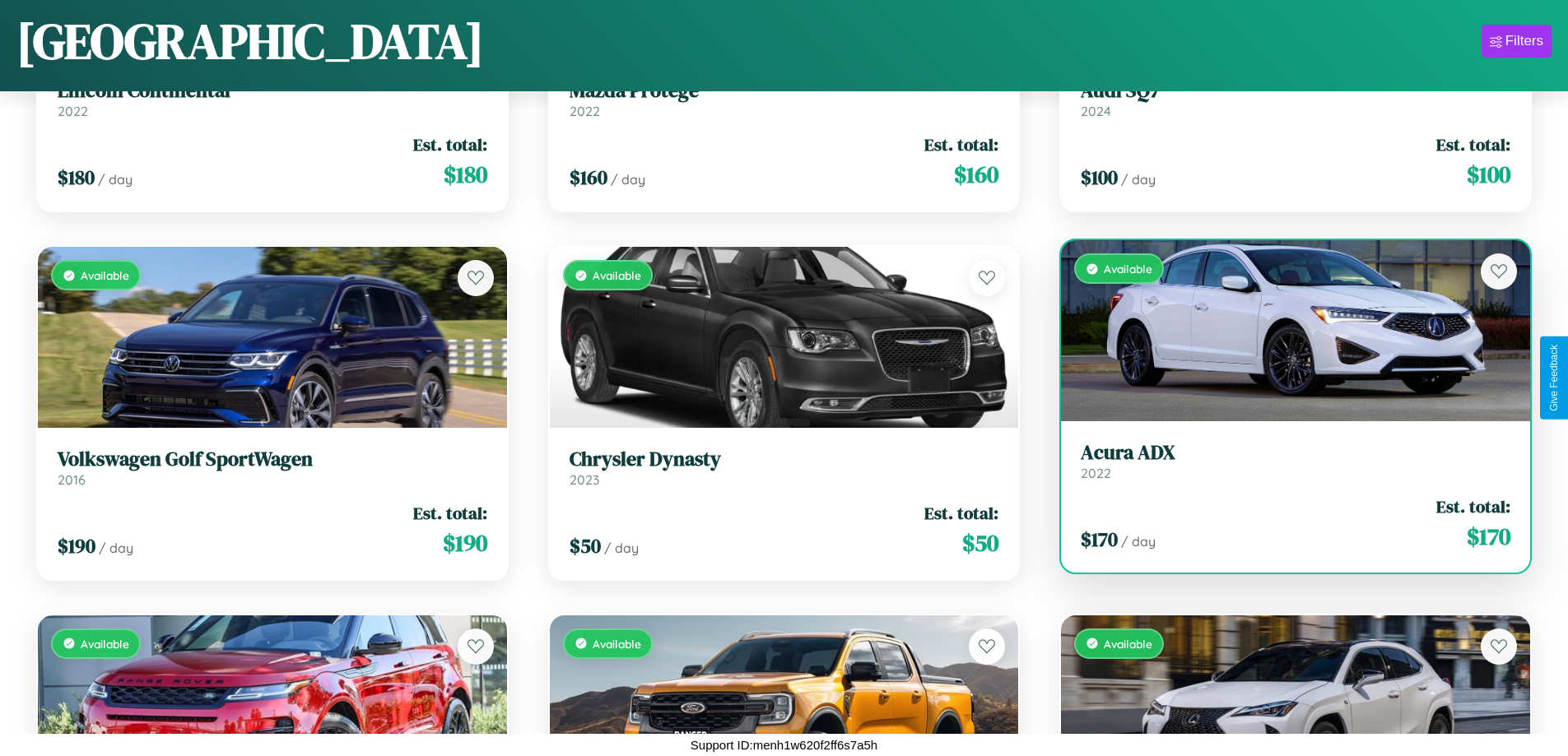
click at [1285, 461] on h3 "Acura ADX" at bounding box center [1295, 453] width 430 height 24
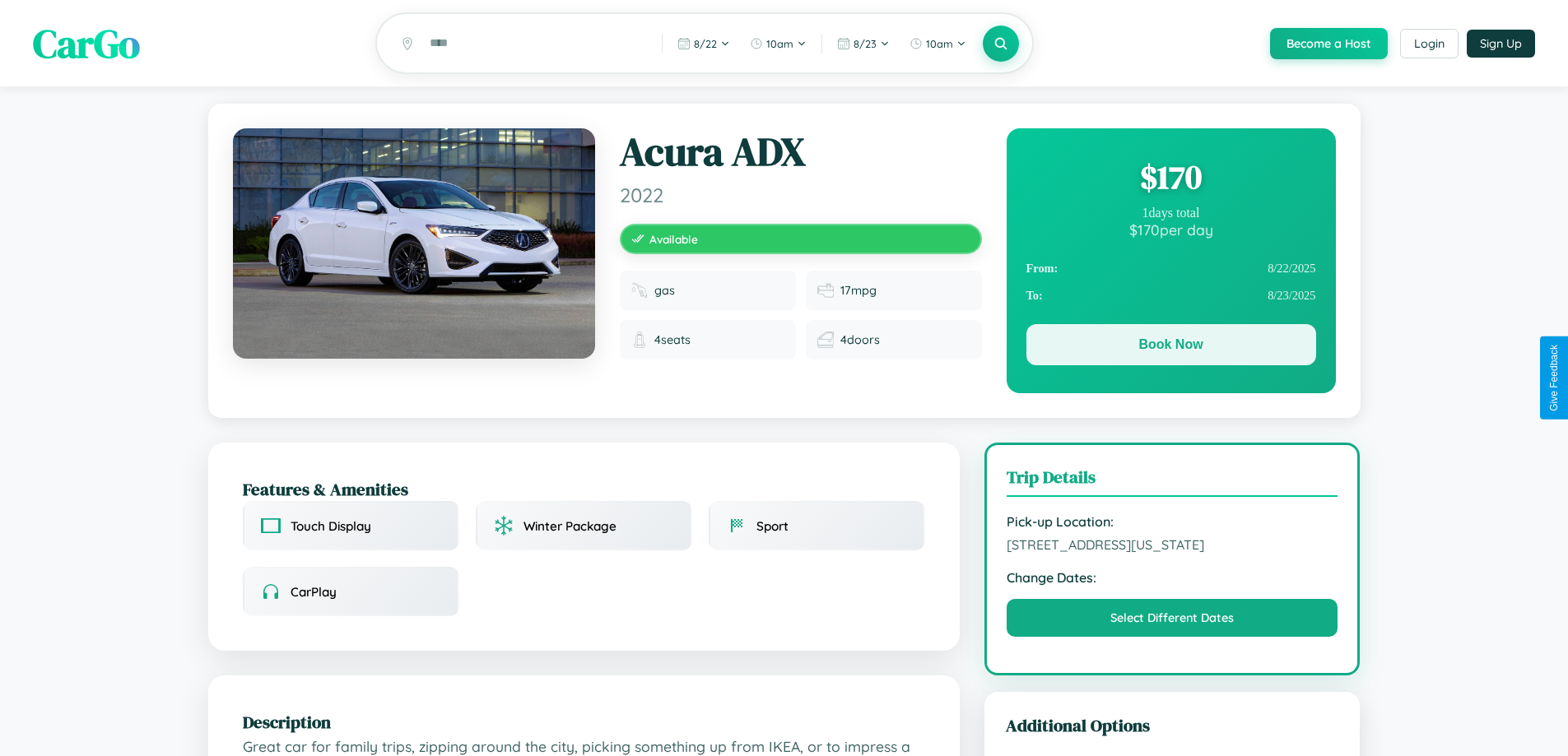
click at [1170, 347] on button "Book Now" at bounding box center [1171, 344] width 289 height 41
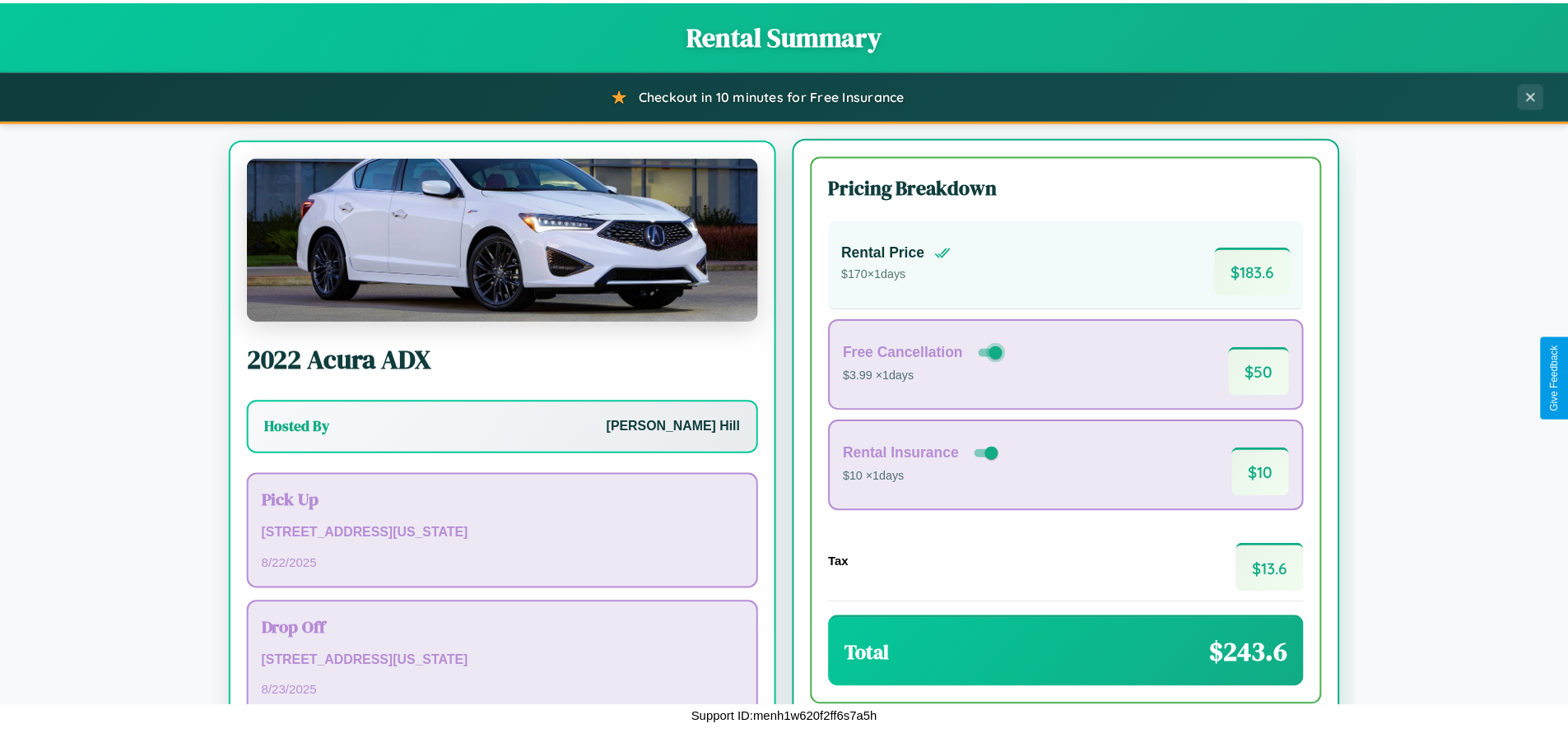
scroll to position [76, 0]
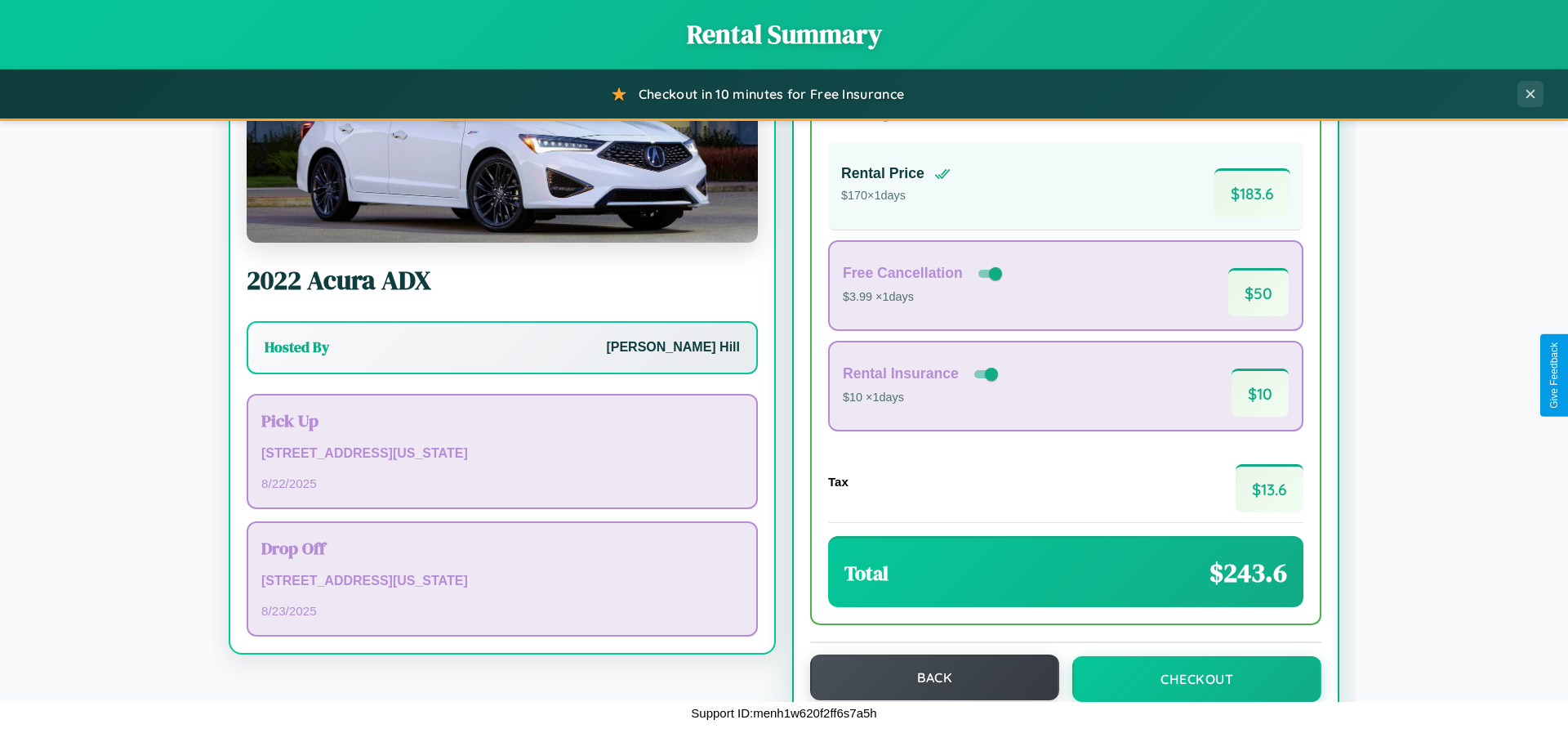
click at [927, 678] on button "Back" at bounding box center [935, 678] width 249 height 46
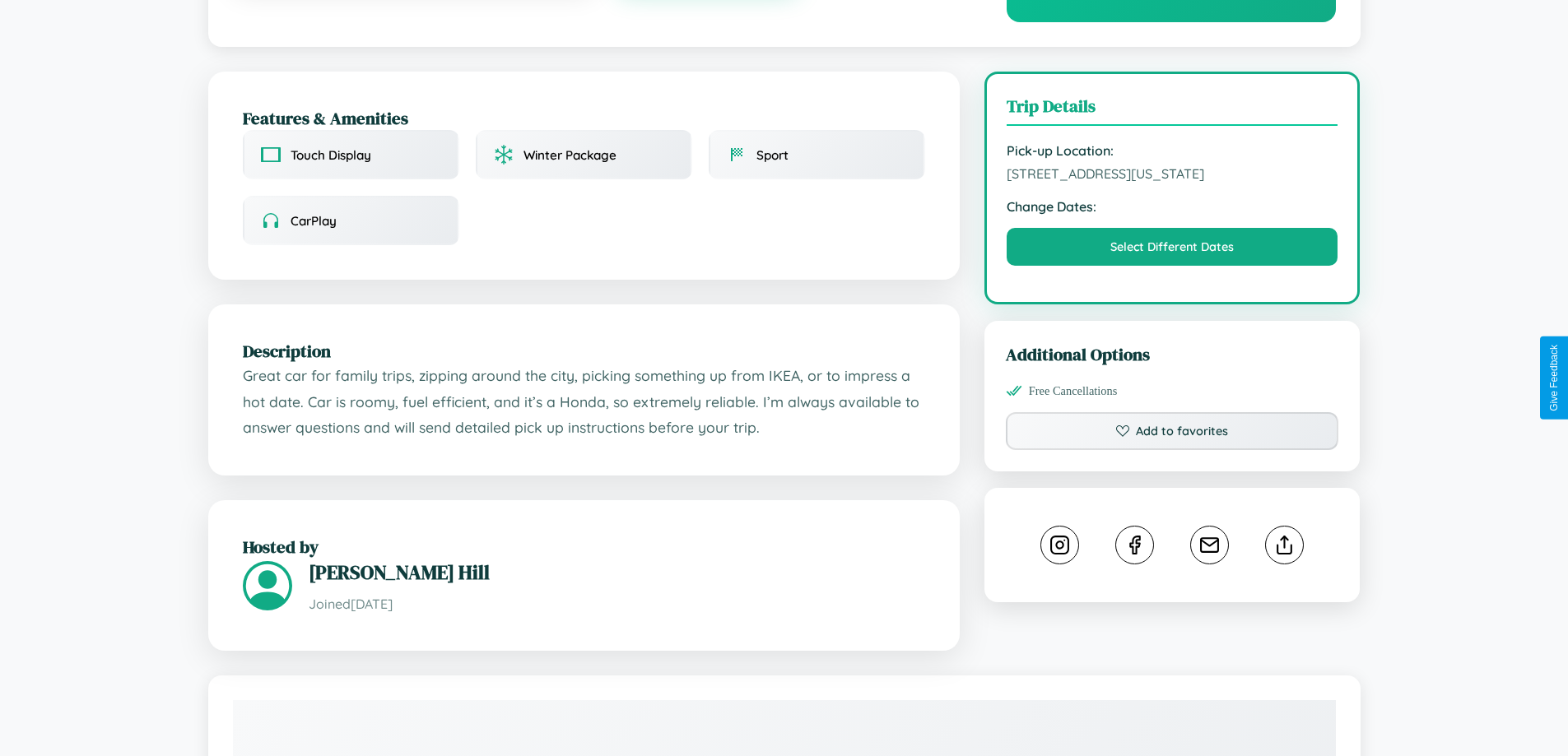
scroll to position [427, 0]
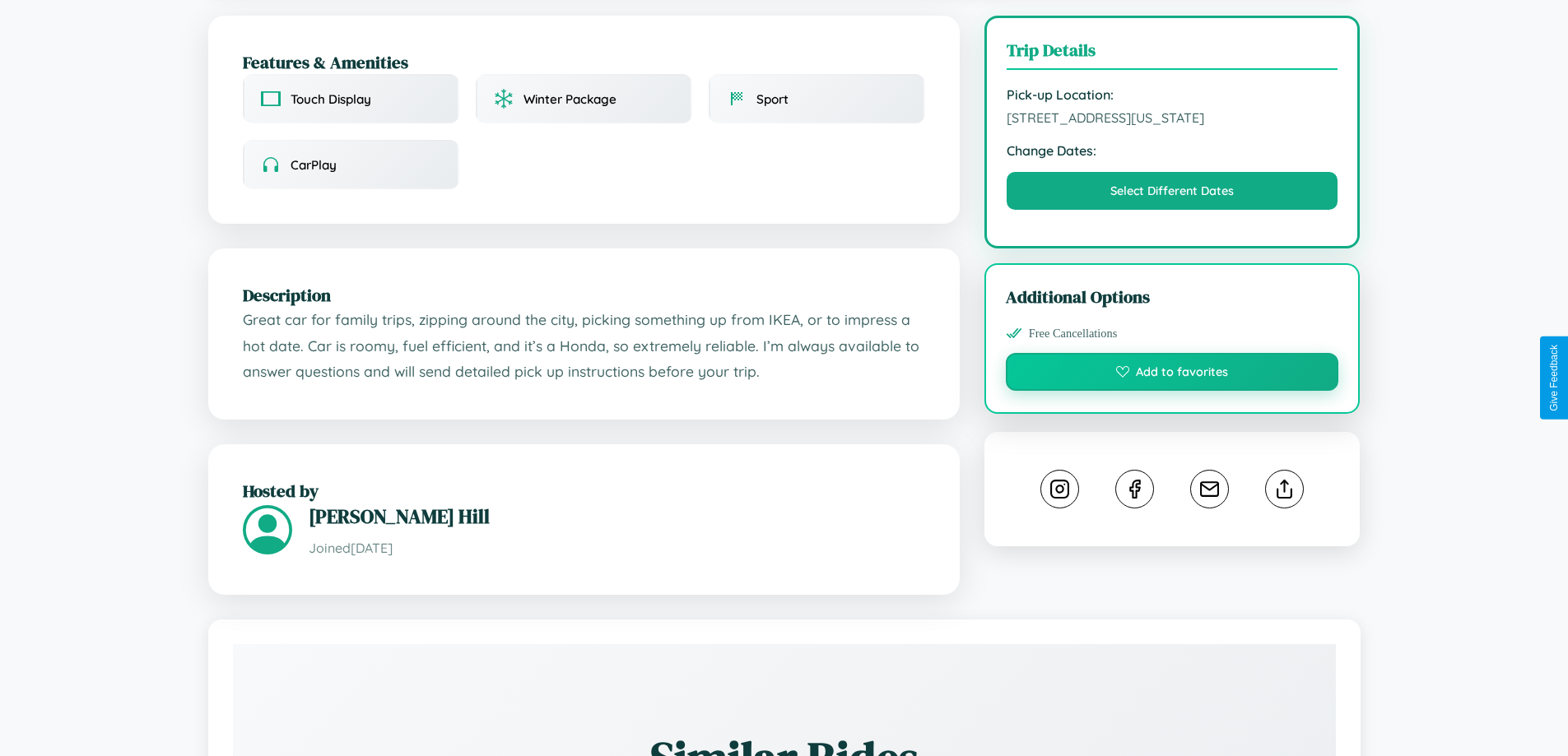
click at [1172, 374] on button "Add to favorites" at bounding box center [1173, 372] width 334 height 38
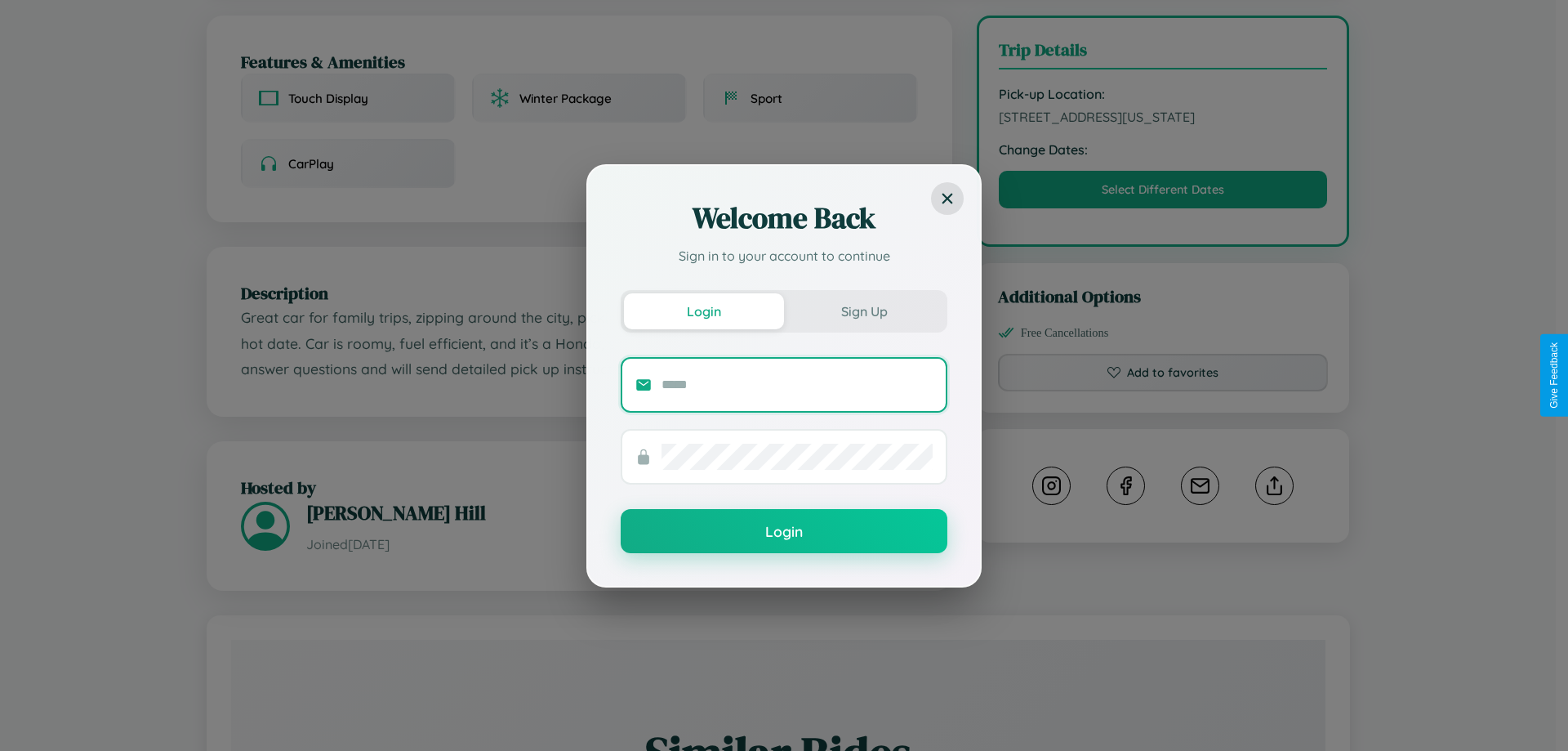
click at [797, 384] on input "text" at bounding box center [797, 385] width 271 height 26
type input "**********"
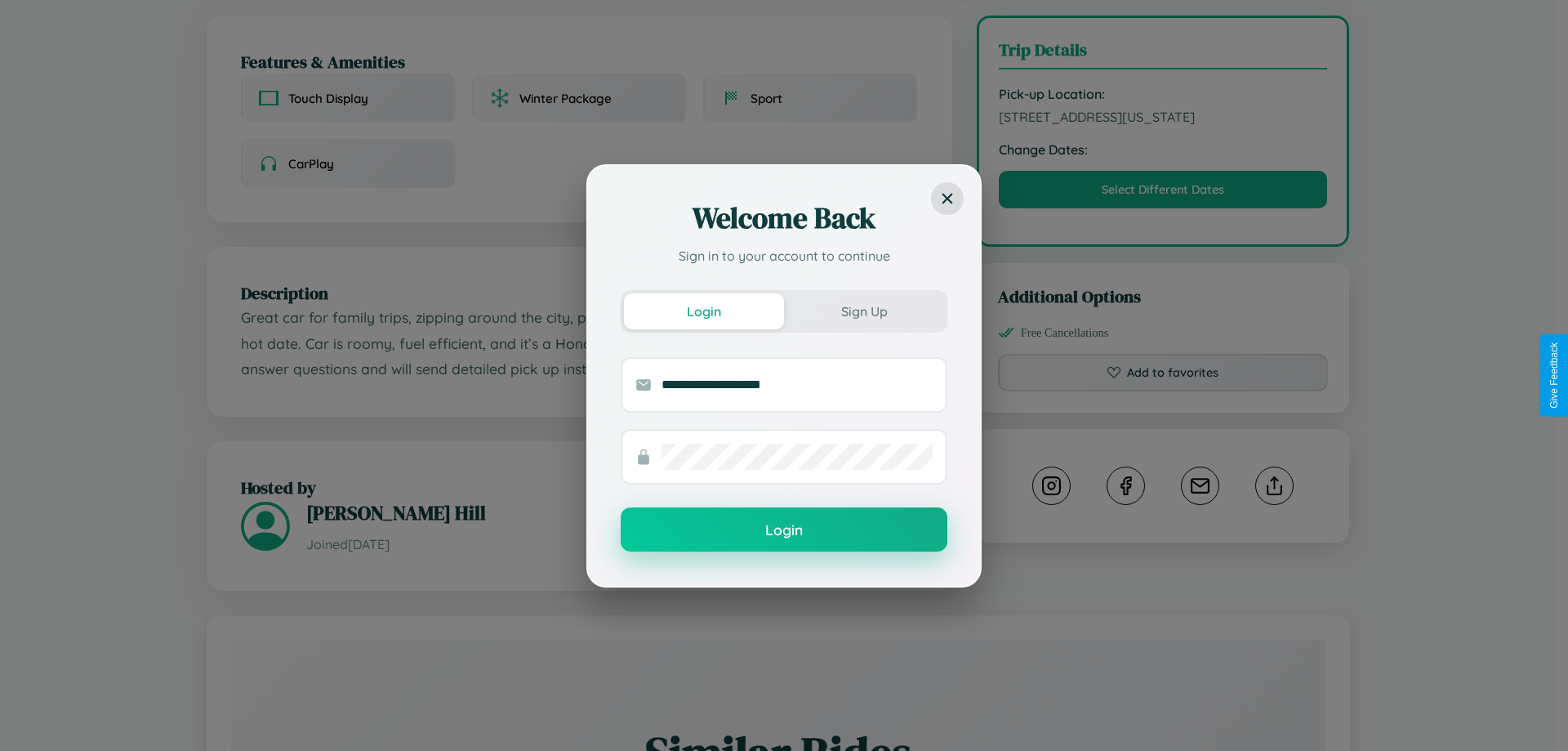
click at [784, 531] on button "Login" at bounding box center [784, 530] width 327 height 44
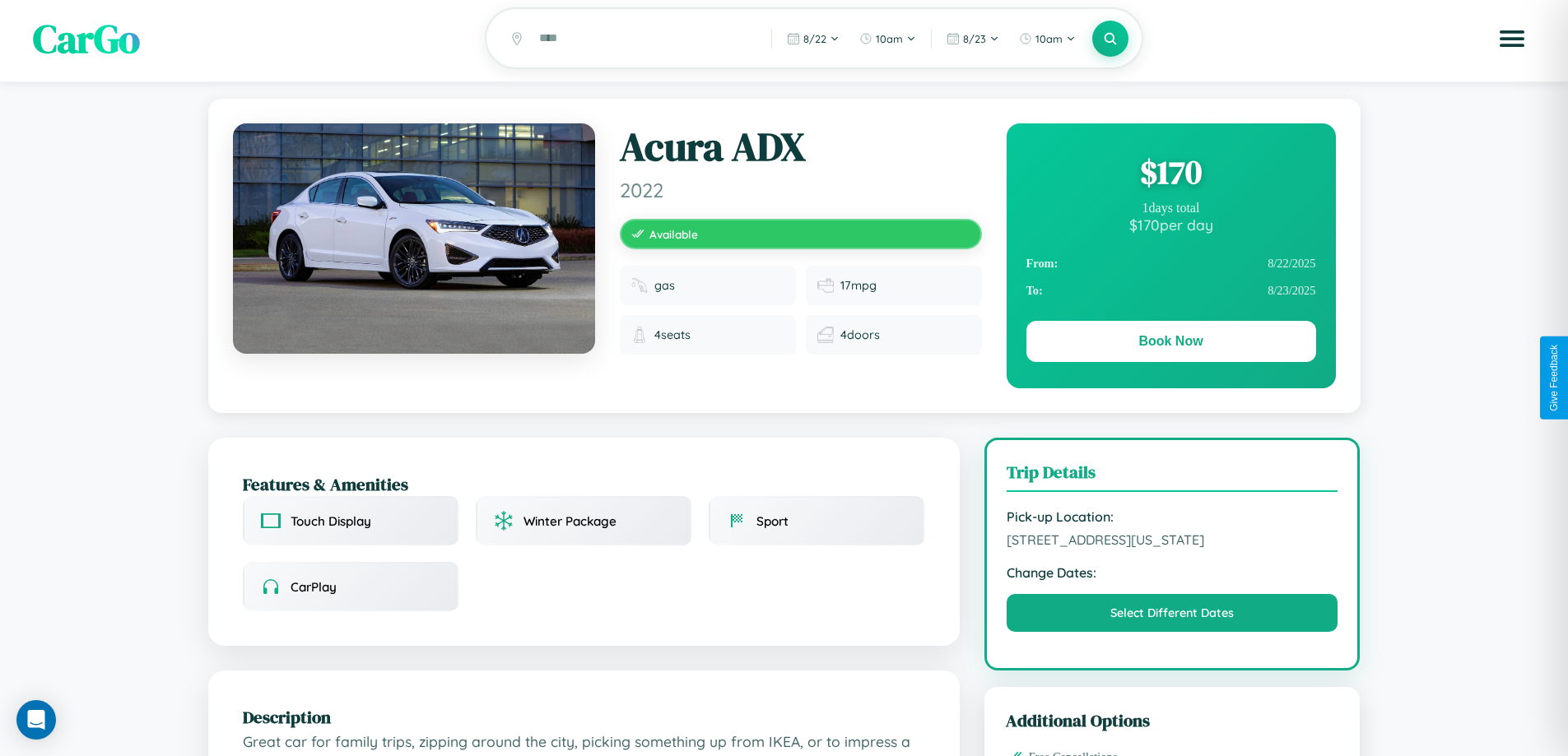
scroll to position [0, 0]
